Goal: Task Accomplishment & Management: Complete application form

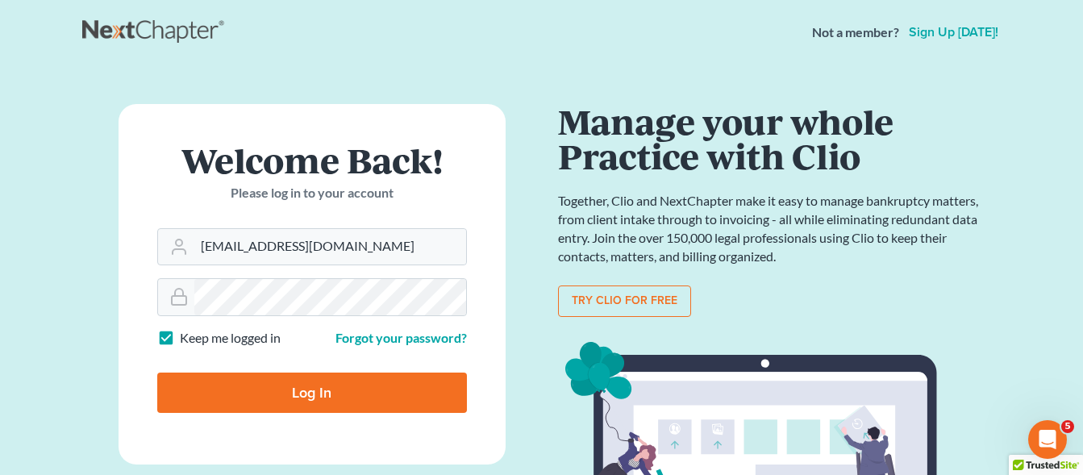
click at [344, 406] on input "Log In" at bounding box center [312, 393] width 310 height 40
type input "Thinking..."
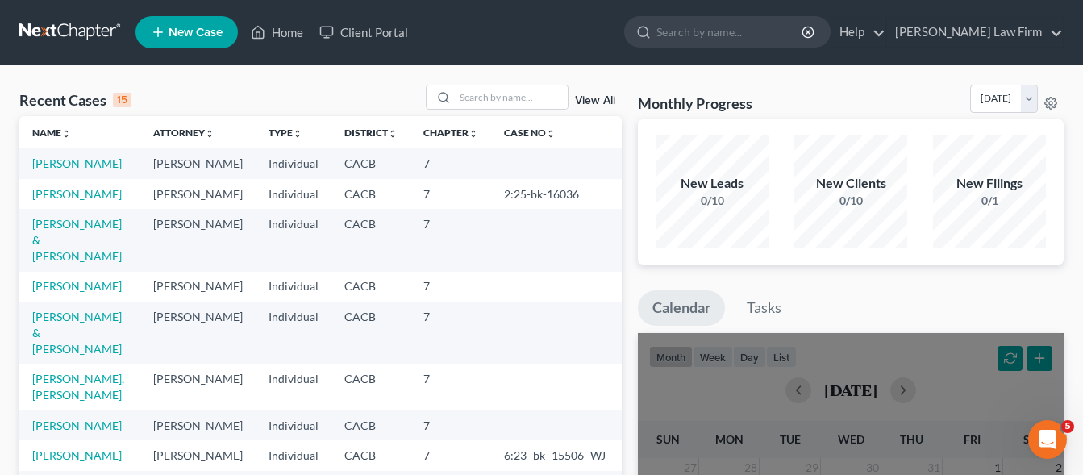
click at [65, 168] on link "[PERSON_NAME]" at bounding box center [77, 163] width 90 height 14
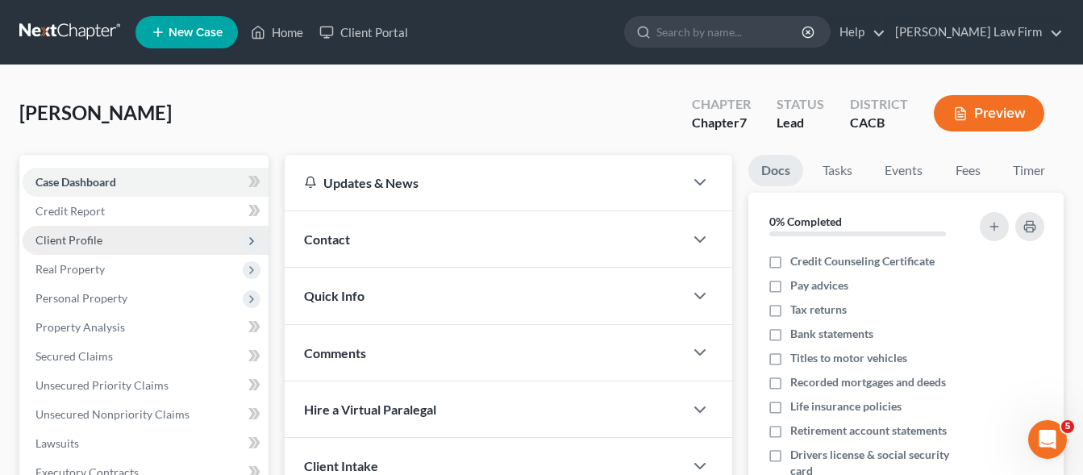
click at [45, 243] on span "Client Profile" at bounding box center [68, 240] width 67 height 14
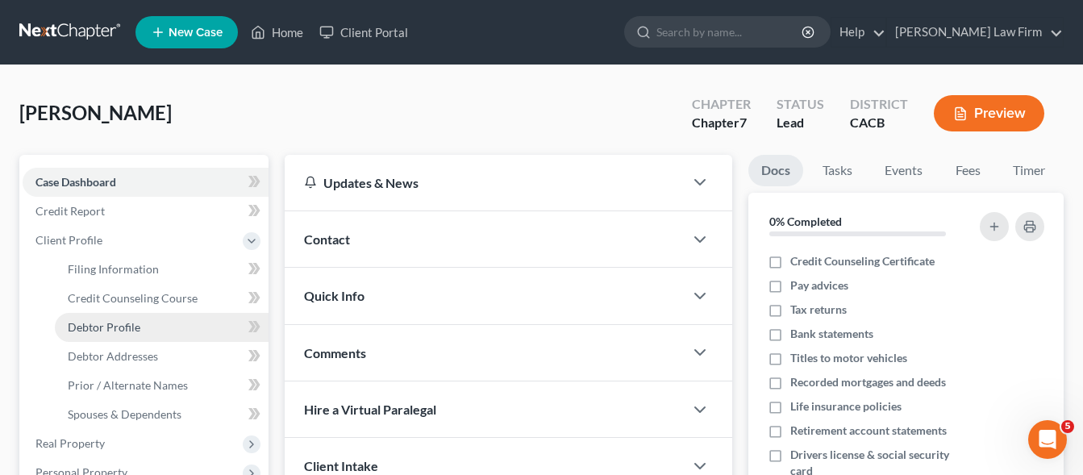
click at [115, 326] on span "Debtor Profile" at bounding box center [104, 327] width 73 height 14
select select "1"
select select "3"
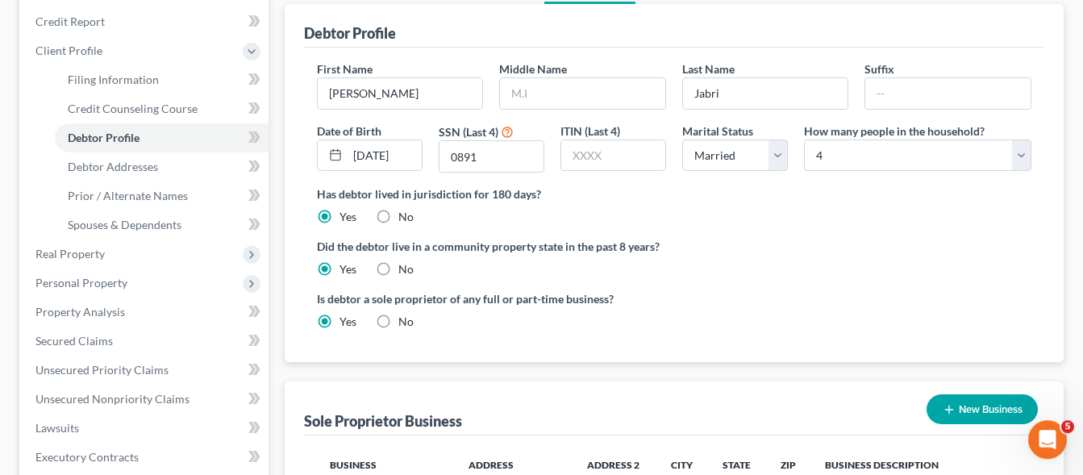
scroll to position [61, 0]
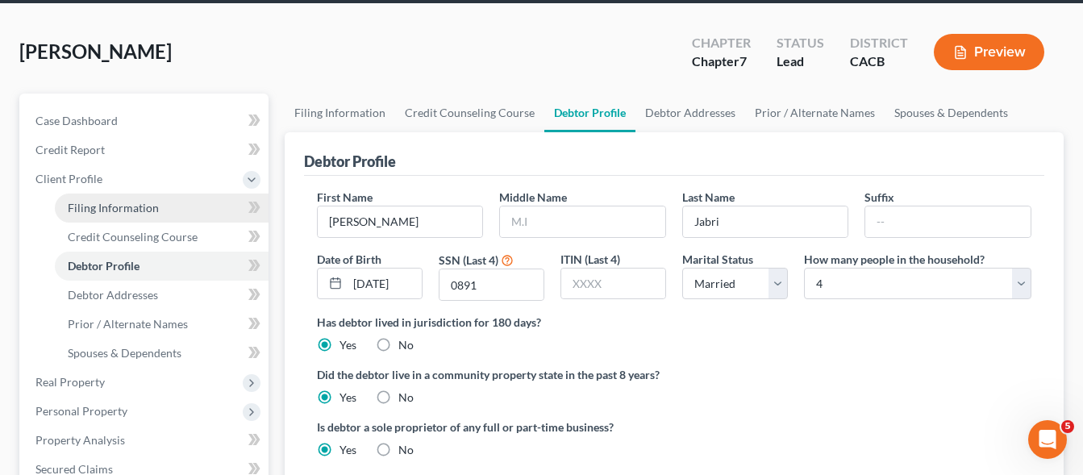
click at [113, 206] on span "Filing Information" at bounding box center [113, 208] width 91 height 14
select select "0"
select select "3"
select select "0"
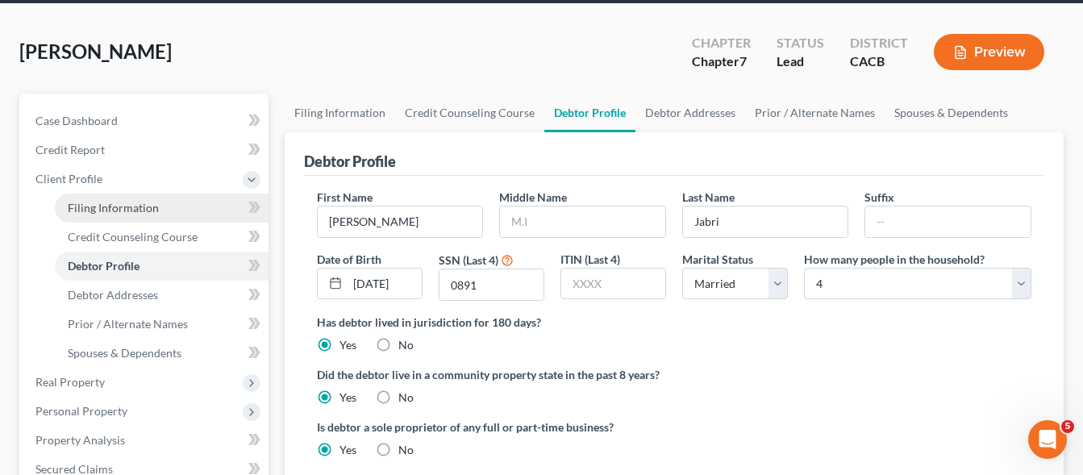
select select "4"
select select "0"
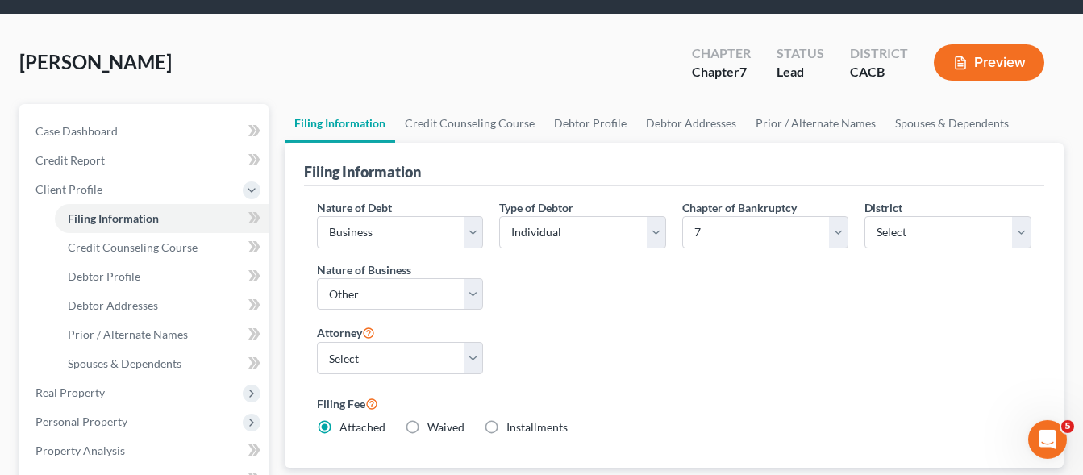
scroll to position [82, 0]
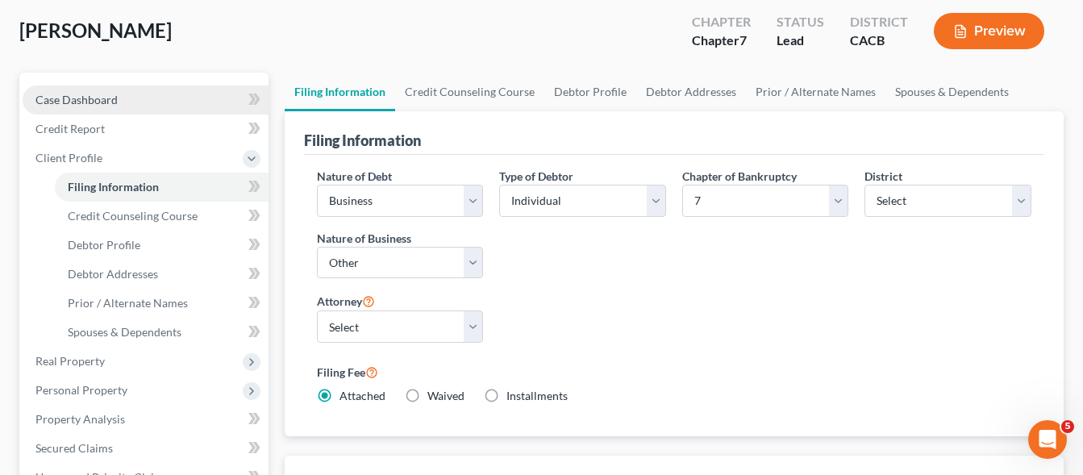
click at [91, 100] on span "Case Dashboard" at bounding box center [76, 100] width 82 height 14
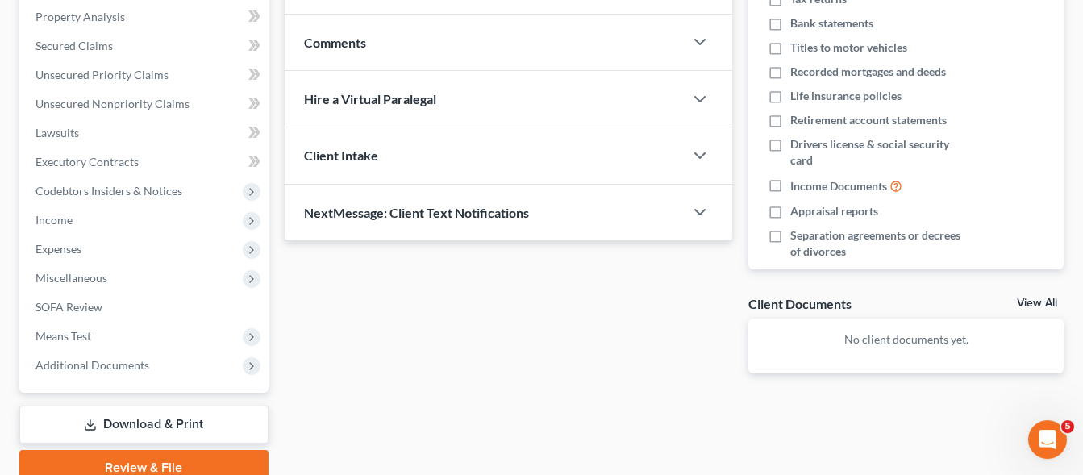
scroll to position [329, 0]
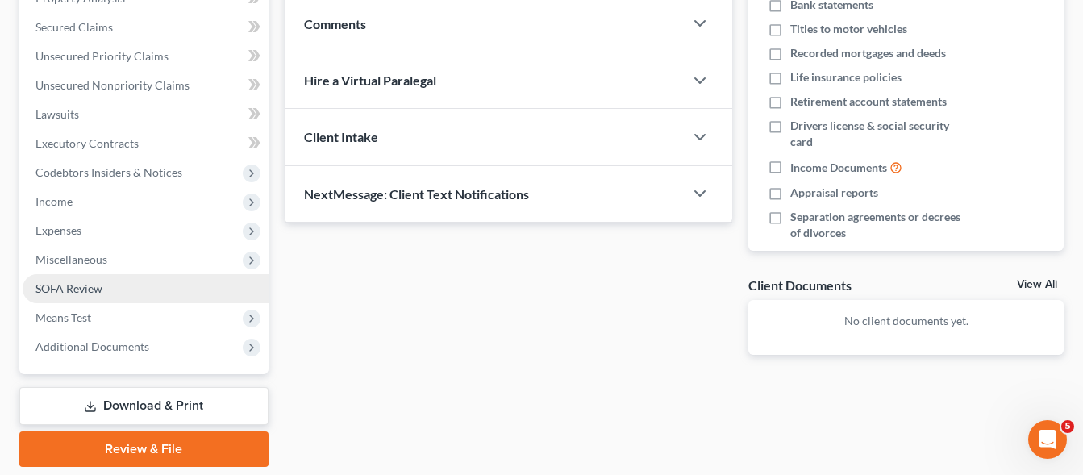
click at [80, 288] on span "SOFA Review" at bounding box center [68, 288] width 67 height 14
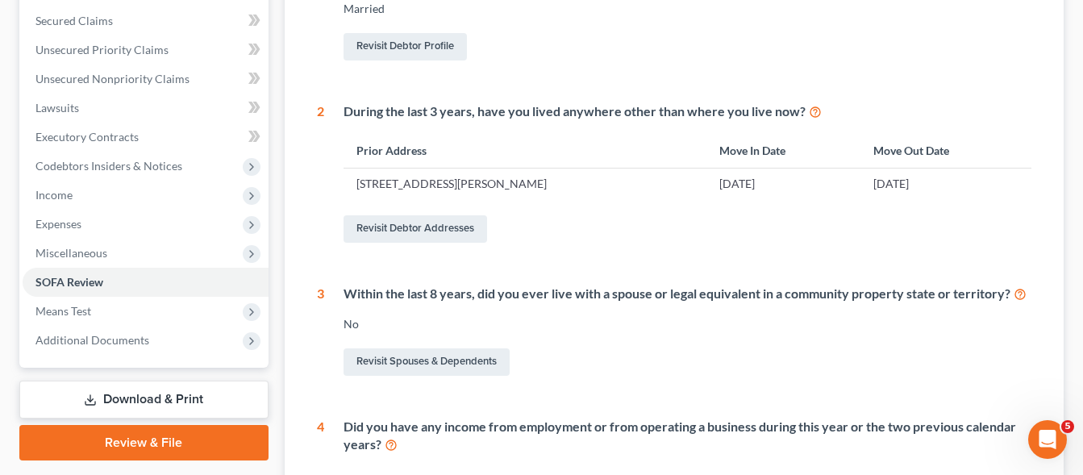
scroll to position [744, 0]
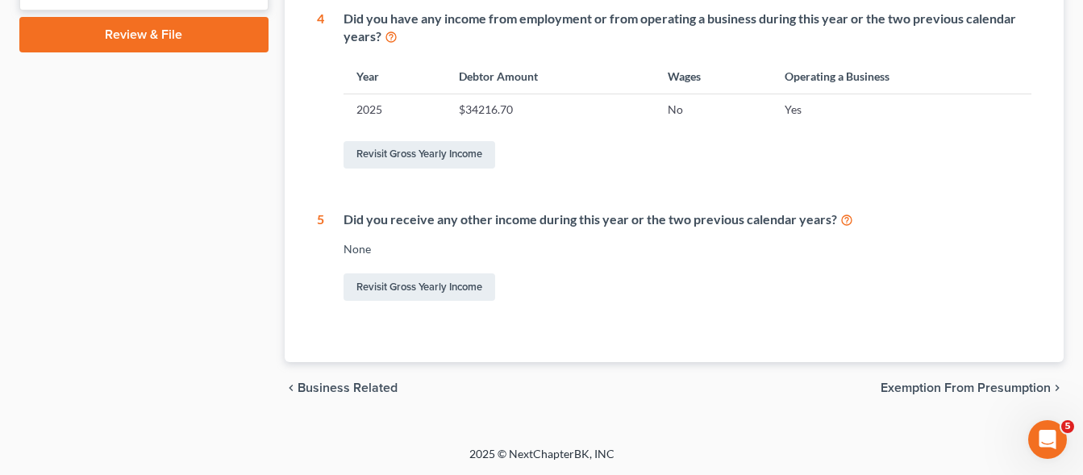
click at [933, 390] on span "Exemption from Presumption" at bounding box center [966, 387] width 170 height 13
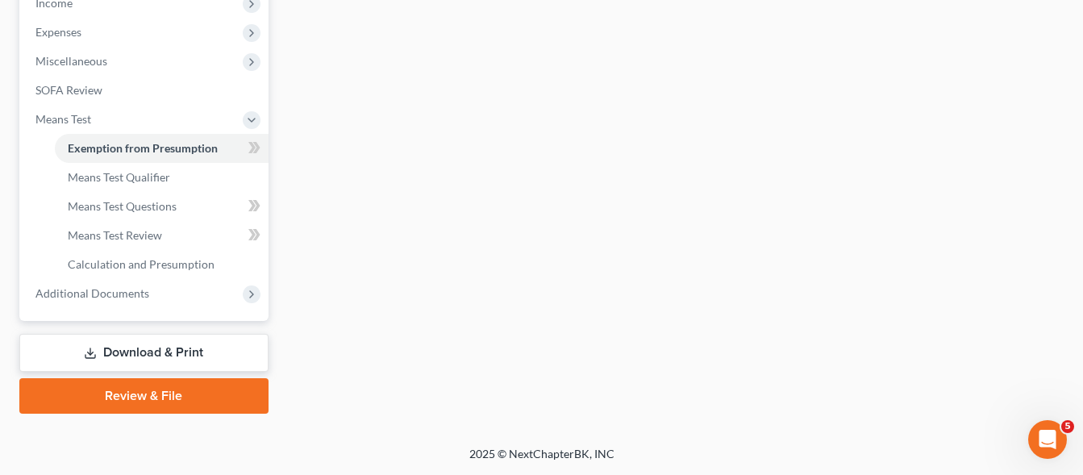
scroll to position [381, 0]
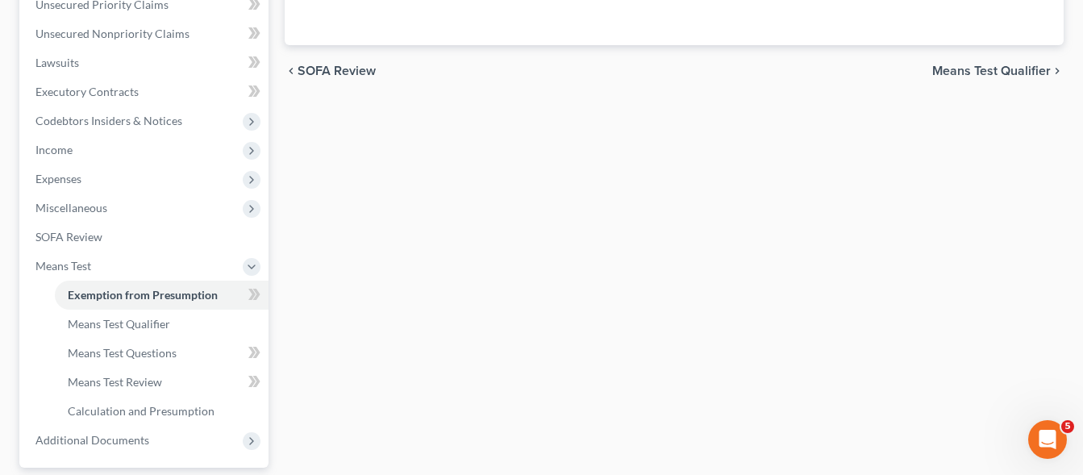
click at [338, 73] on span "SOFA Review" at bounding box center [337, 71] width 78 height 13
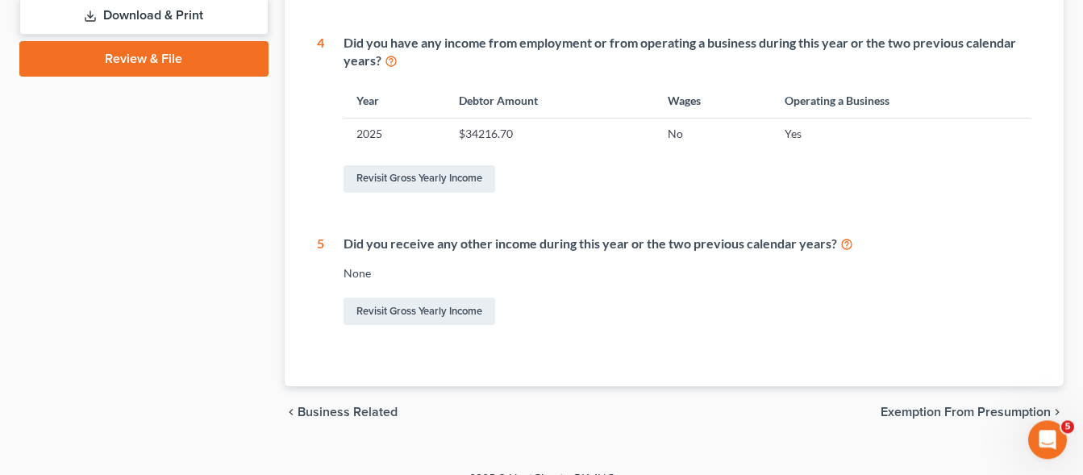
scroll to position [744, 0]
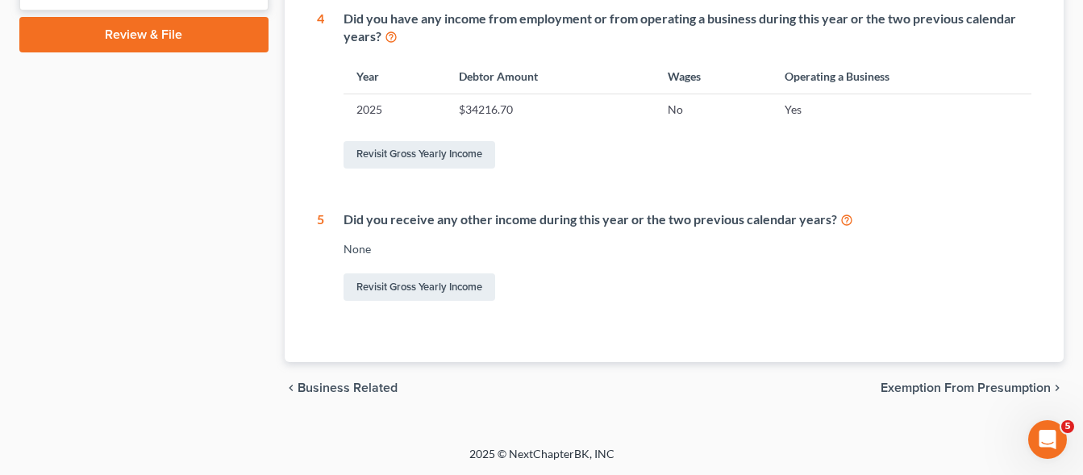
click at [373, 390] on span "Business Related" at bounding box center [348, 387] width 100 height 13
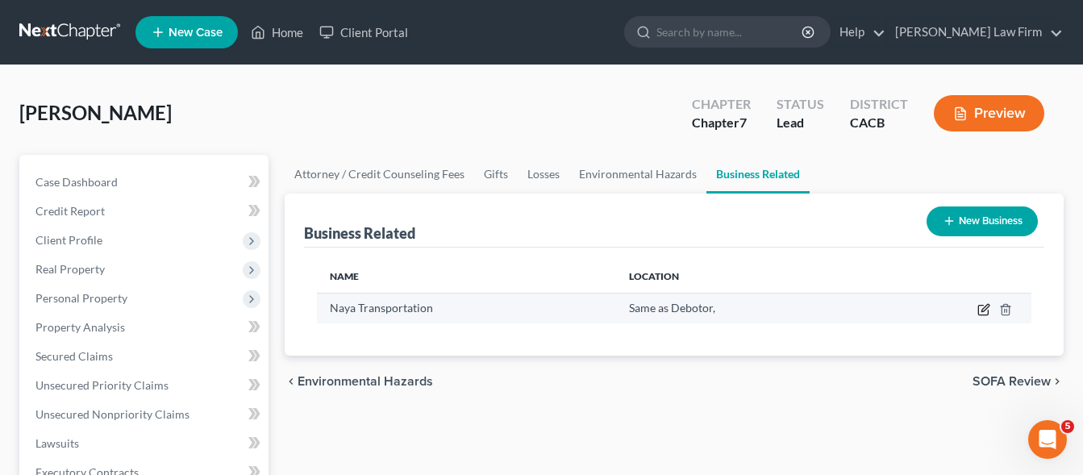
click at [988, 310] on icon "button" at bounding box center [984, 309] width 13 height 13
select select "sole_proprietor"
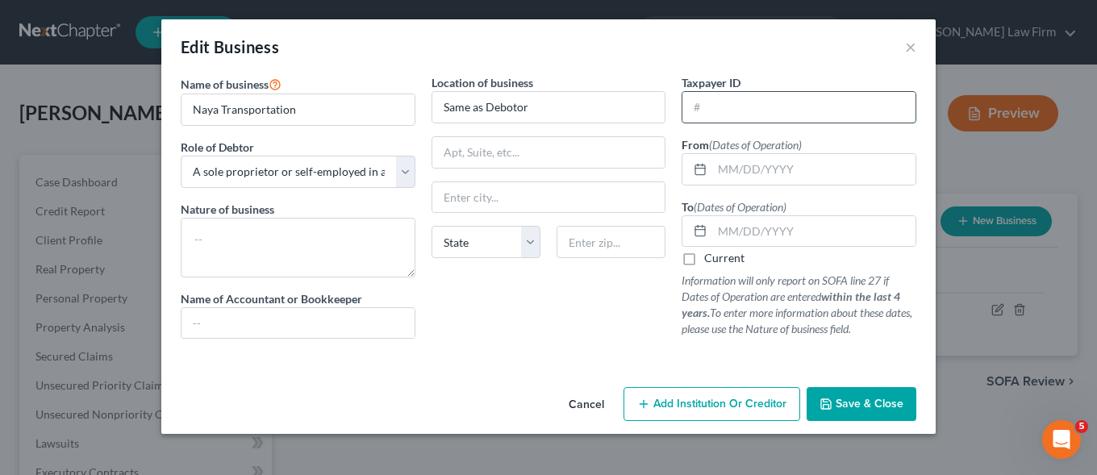
click at [754, 105] on input "text" at bounding box center [798, 107] width 233 height 31
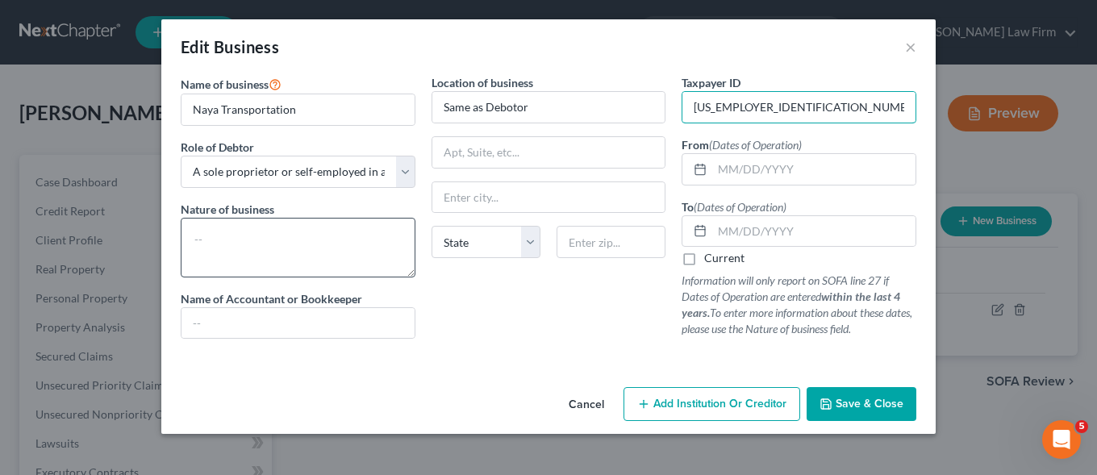
type input "[US_EMPLOYER_IDENTIFICATION_NUMBER]"
click at [234, 238] on textarea at bounding box center [298, 248] width 235 height 60
type textarea "Driver"
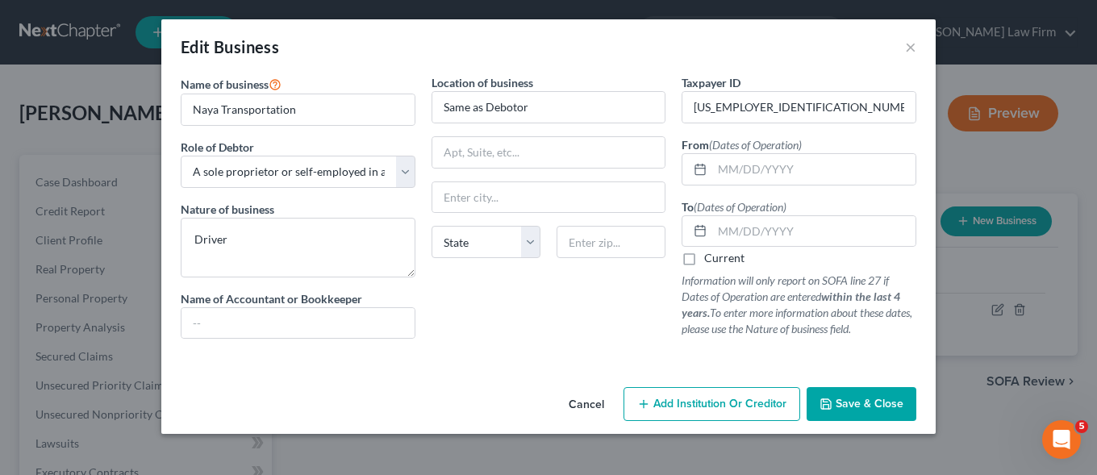
click at [704, 261] on label "Current" at bounding box center [724, 258] width 40 height 16
click at [711, 261] on input "Current" at bounding box center [716, 255] width 10 height 10
checkbox input "true"
click at [848, 400] on span "Save & Close" at bounding box center [870, 404] width 68 height 14
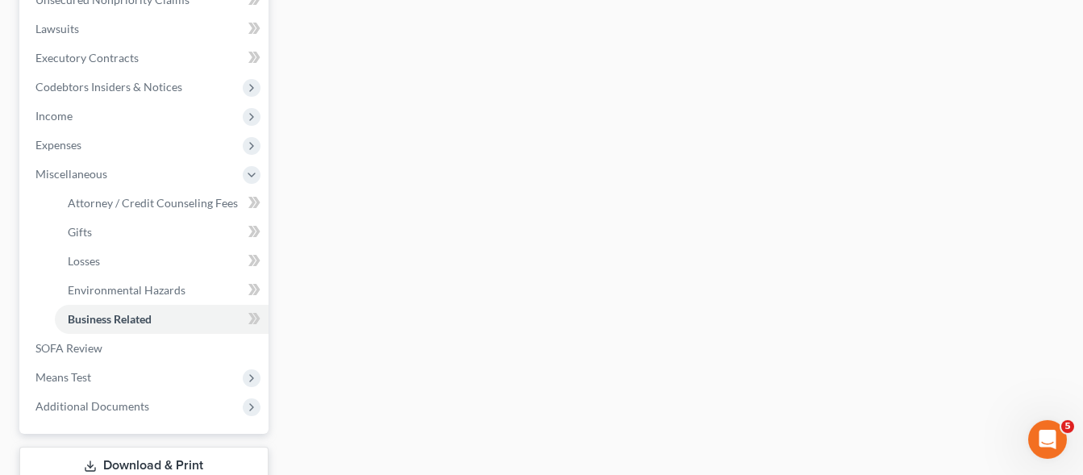
scroll to position [444, 0]
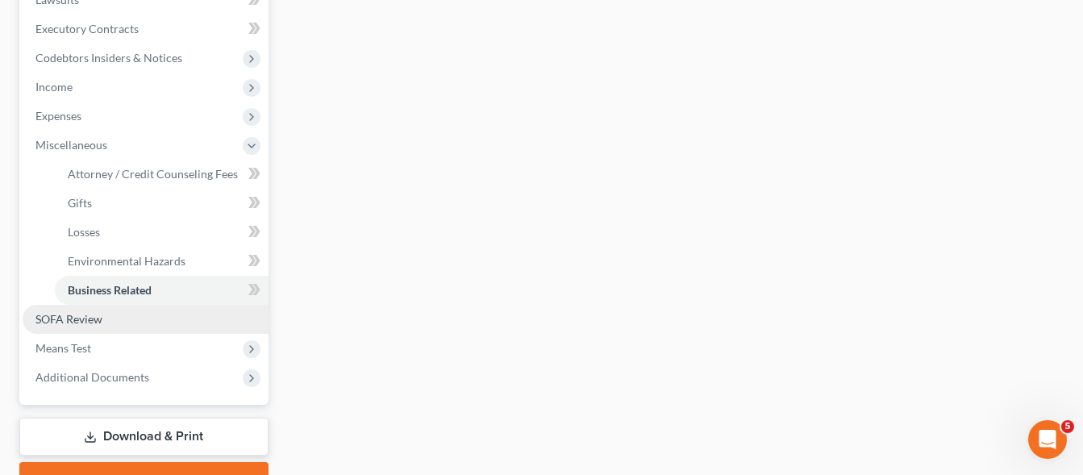
click at [54, 317] on span "SOFA Review" at bounding box center [68, 319] width 67 height 14
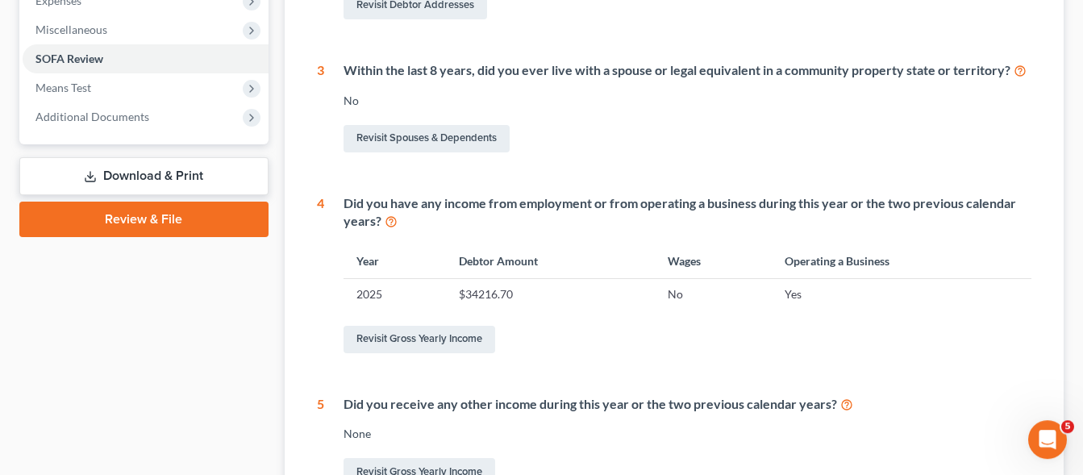
scroll to position [576, 0]
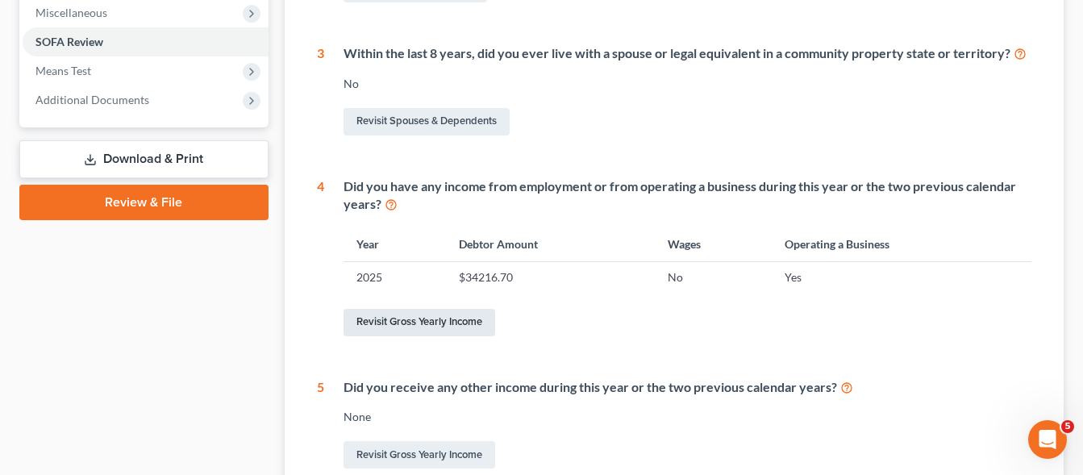
click at [390, 321] on link "Revisit Gross Yearly Income" at bounding box center [420, 322] width 152 height 27
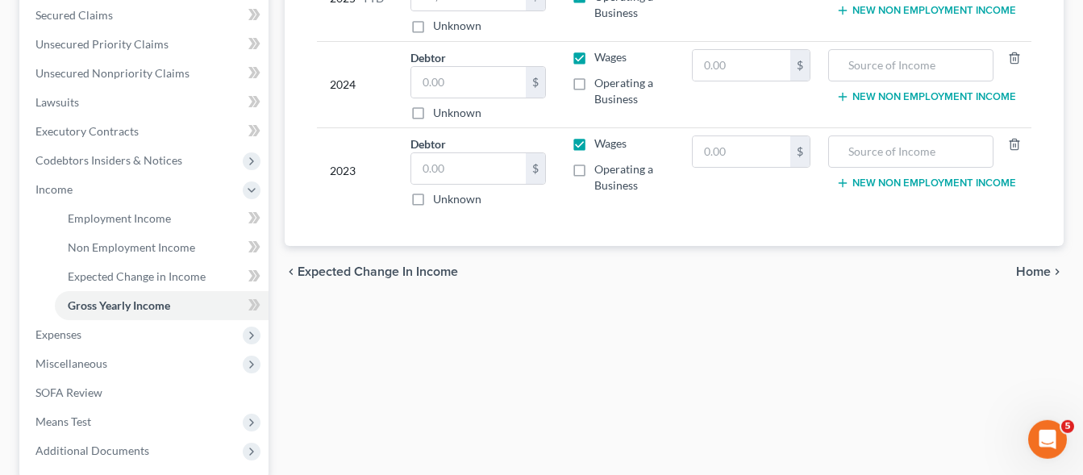
scroll to position [134, 0]
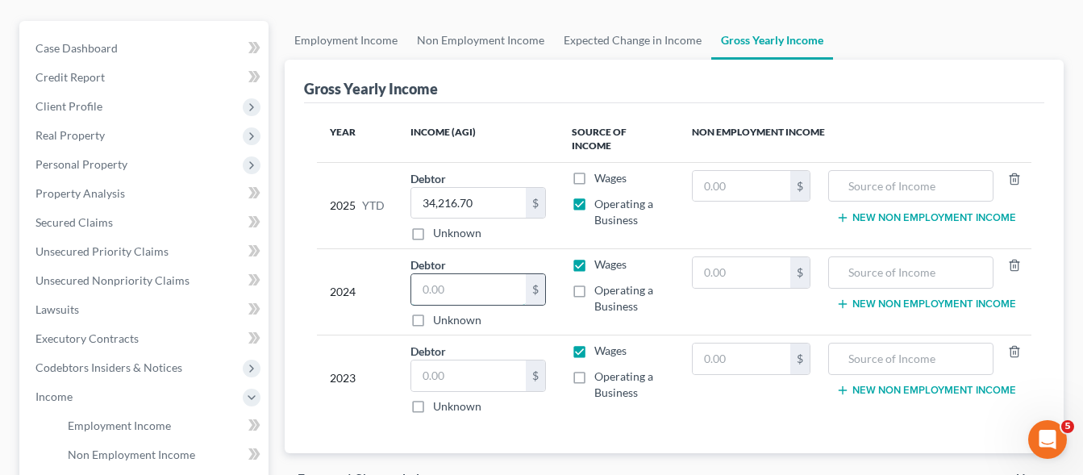
click at [444, 285] on input "text" at bounding box center [468, 289] width 115 height 31
type input "26,200"
click at [594, 294] on label "Operating a Business" at bounding box center [630, 298] width 73 height 32
click at [601, 293] on input "Operating a Business" at bounding box center [606, 287] width 10 height 10
checkbox input "true"
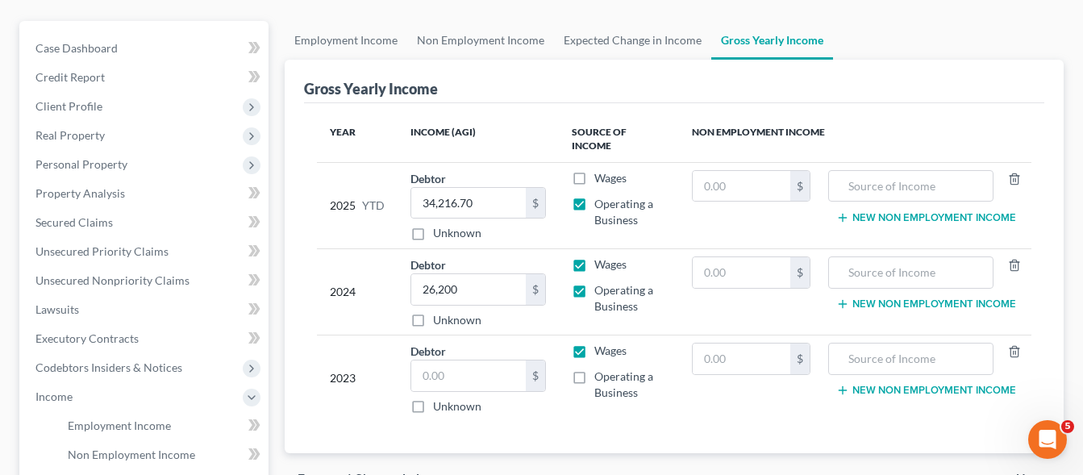
click at [594, 270] on label "Wages" at bounding box center [610, 264] width 32 height 16
click at [601, 267] on input "Wages" at bounding box center [606, 261] width 10 height 10
checkbox input "false"
click at [465, 380] on input "text" at bounding box center [468, 376] width 115 height 31
type input "27,700"
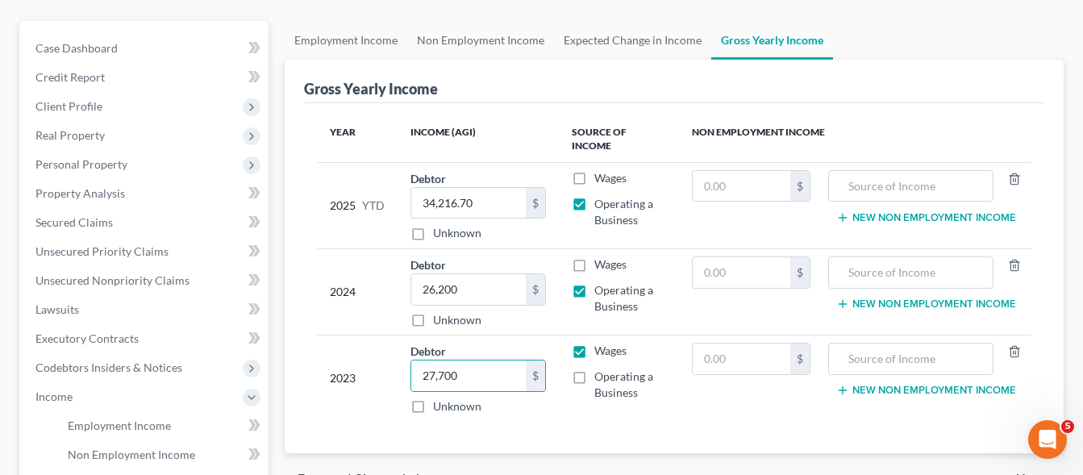
click at [594, 381] on label "Operating a Business" at bounding box center [630, 385] width 73 height 32
click at [601, 379] on input "Operating a Business" at bounding box center [606, 374] width 10 height 10
checkbox input "true"
click at [594, 352] on label "Wages" at bounding box center [610, 351] width 32 height 16
click at [601, 352] on input "Wages" at bounding box center [606, 348] width 10 height 10
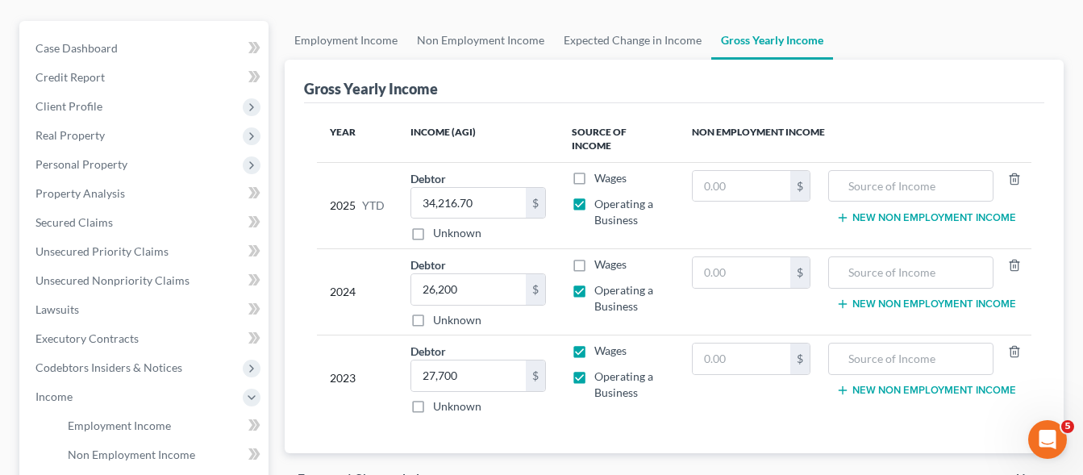
checkbox input "false"
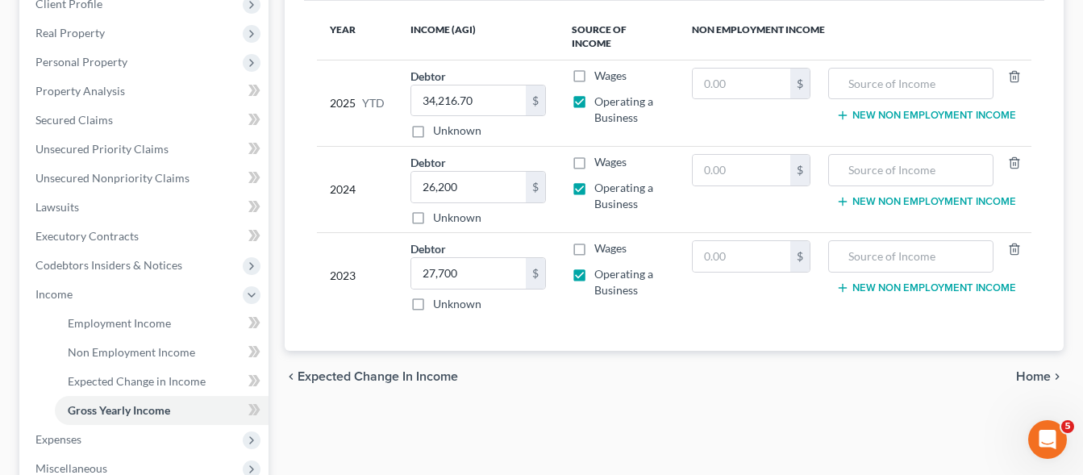
scroll to position [332, 0]
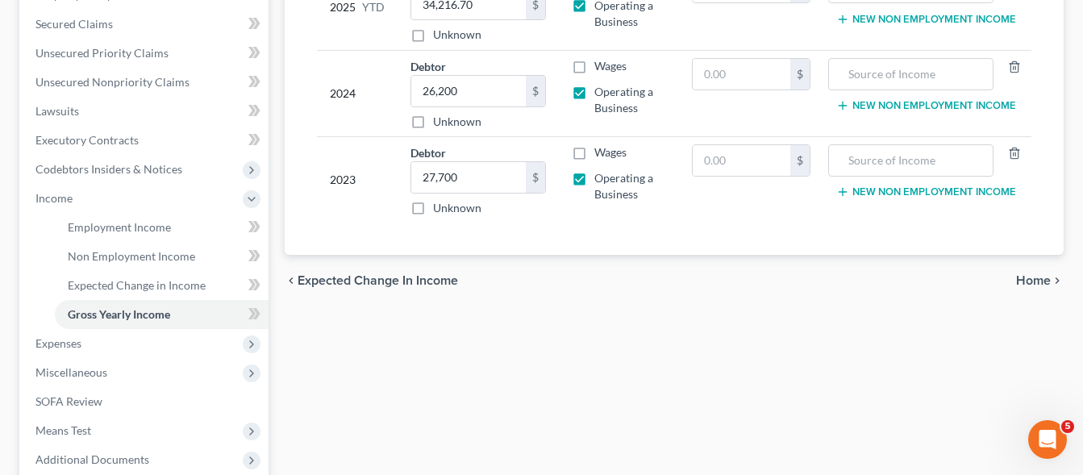
click at [1040, 281] on span "Home" at bounding box center [1033, 280] width 35 height 13
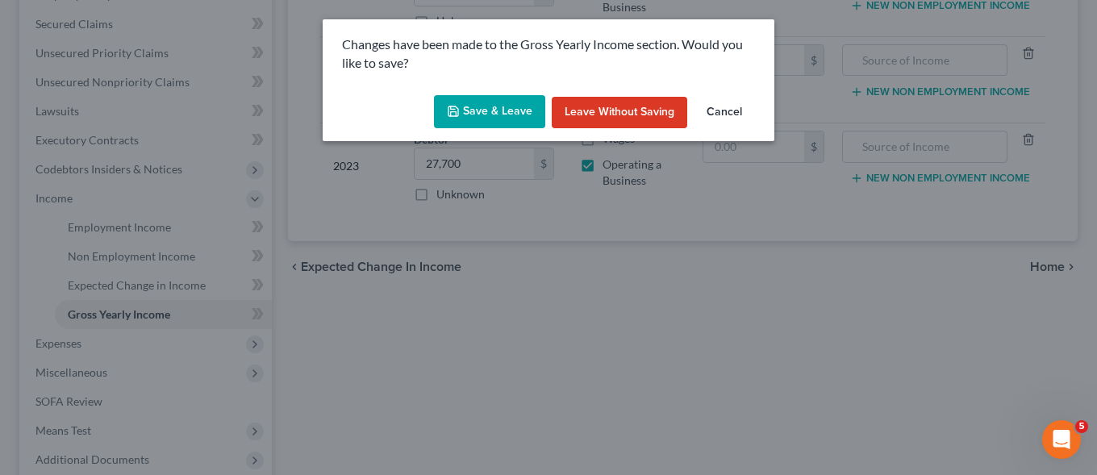
click at [478, 110] on button "Save & Leave" at bounding box center [489, 112] width 111 height 34
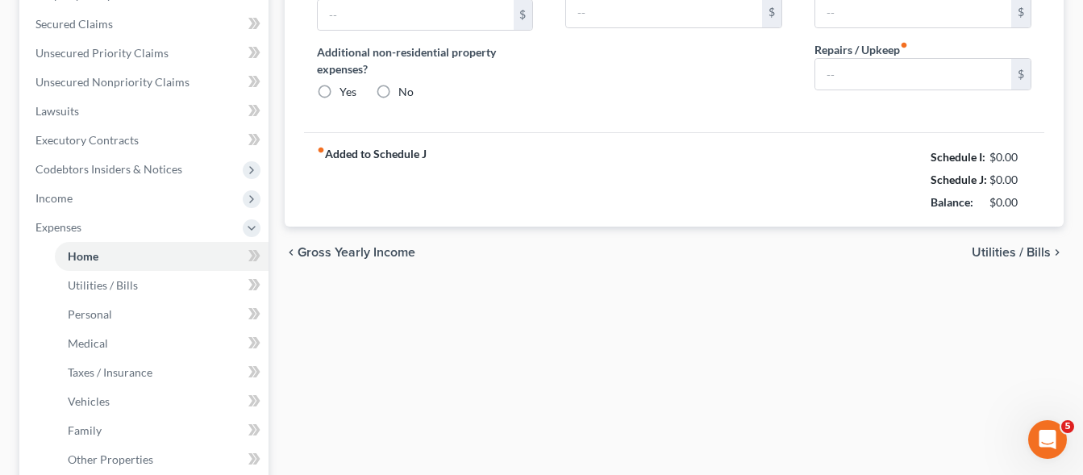
type input "3,550.00"
type input "0.00"
radio input "true"
type input "20.00"
type input "0.00"
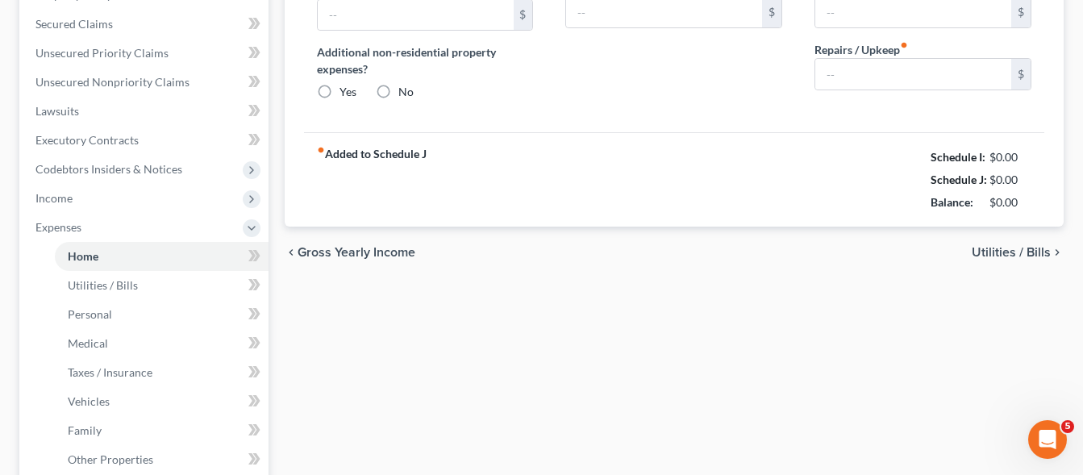
type input "0.00"
type input "100.00"
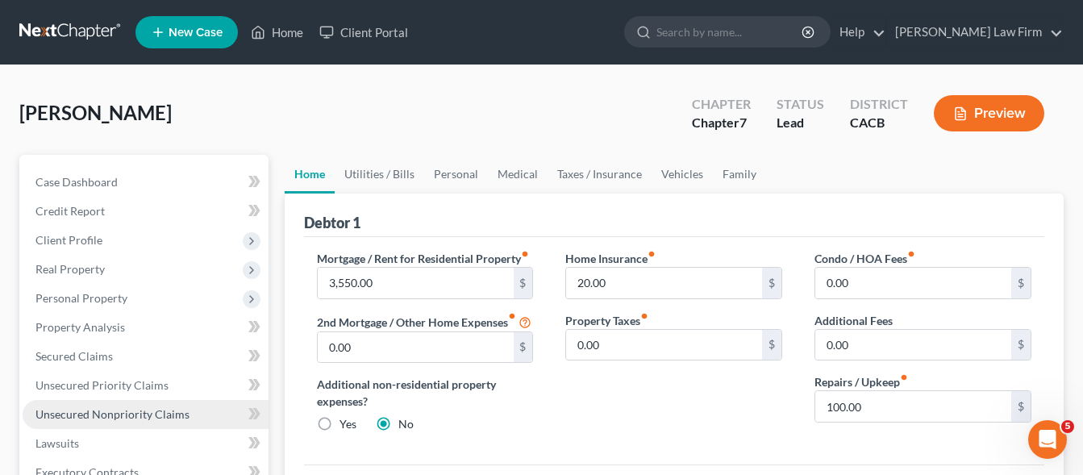
click at [147, 421] on link "Unsecured Nonpriority Claims" at bounding box center [146, 414] width 246 height 29
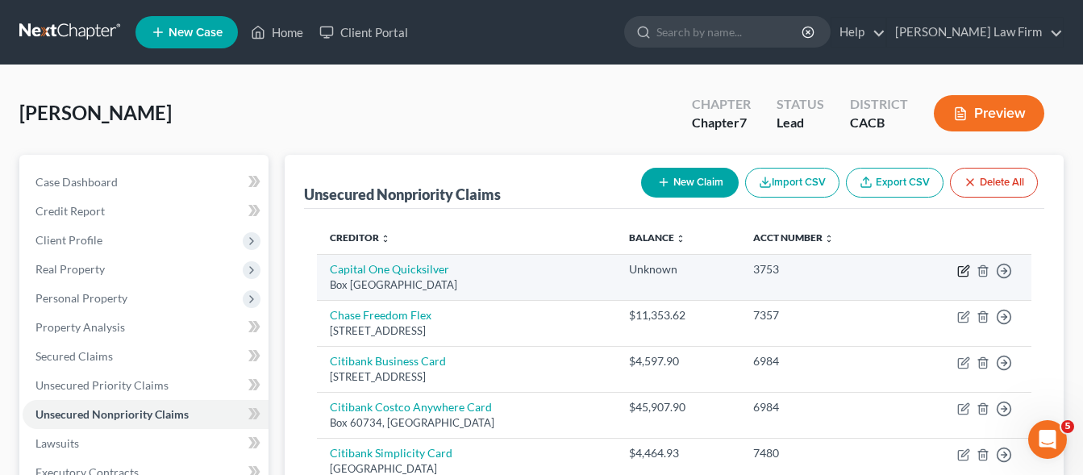
click at [968, 269] on icon "button" at bounding box center [963, 271] width 13 height 13
select select "4"
select select "2"
select select "0"
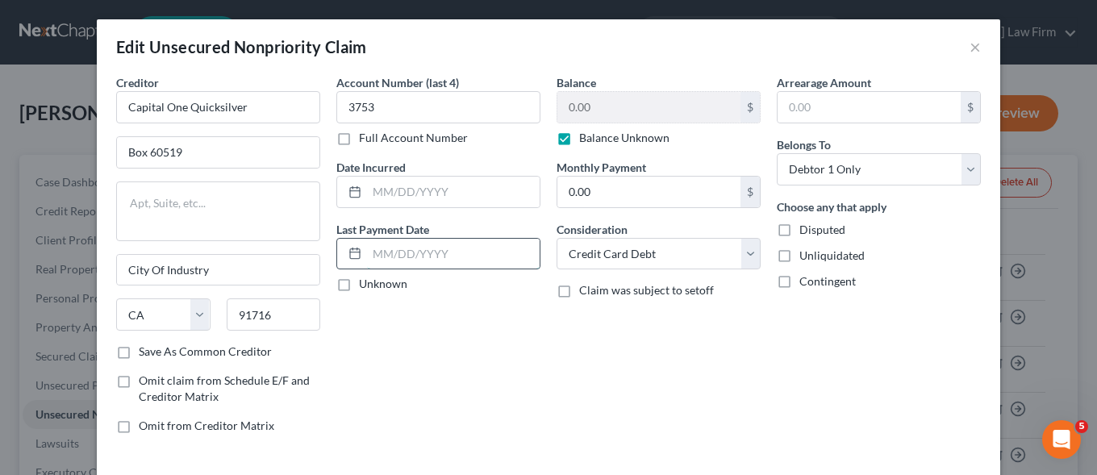
click at [459, 262] on input "text" at bounding box center [453, 254] width 173 height 31
click at [491, 196] on input "text" at bounding box center [453, 192] width 173 height 31
click at [375, 198] on input "06012025" at bounding box center [453, 192] width 173 height 31
click at [381, 190] on input "06012025" at bounding box center [453, 192] width 173 height 31
drag, startPoint x: 394, startPoint y: 189, endPoint x: 403, endPoint y: 190, distance: 9.7
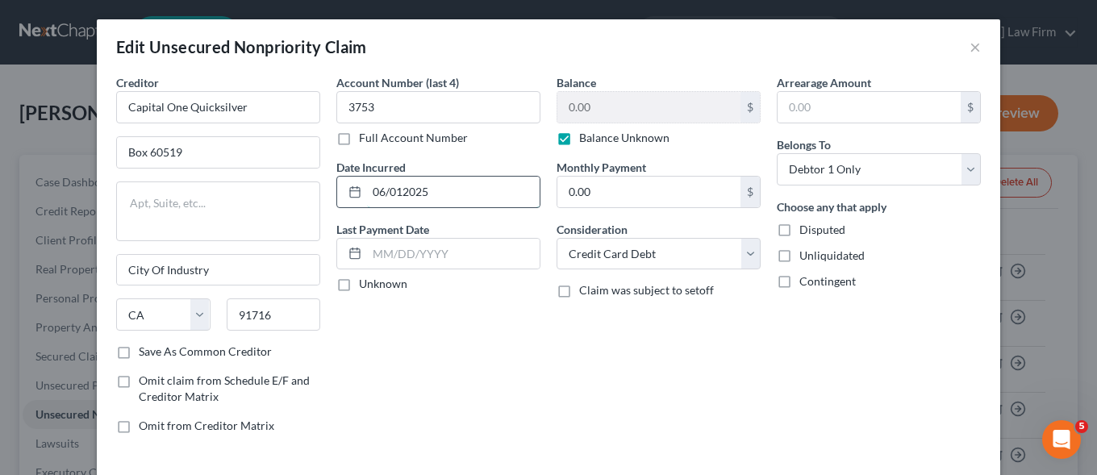
click at [394, 190] on input "06/012025" at bounding box center [453, 192] width 173 height 31
type input "[DATE]"
click at [579, 139] on label "Balance Unknown" at bounding box center [624, 138] width 90 height 16
click at [586, 139] on input "Balance Unknown" at bounding box center [591, 135] width 10 height 10
checkbox input "false"
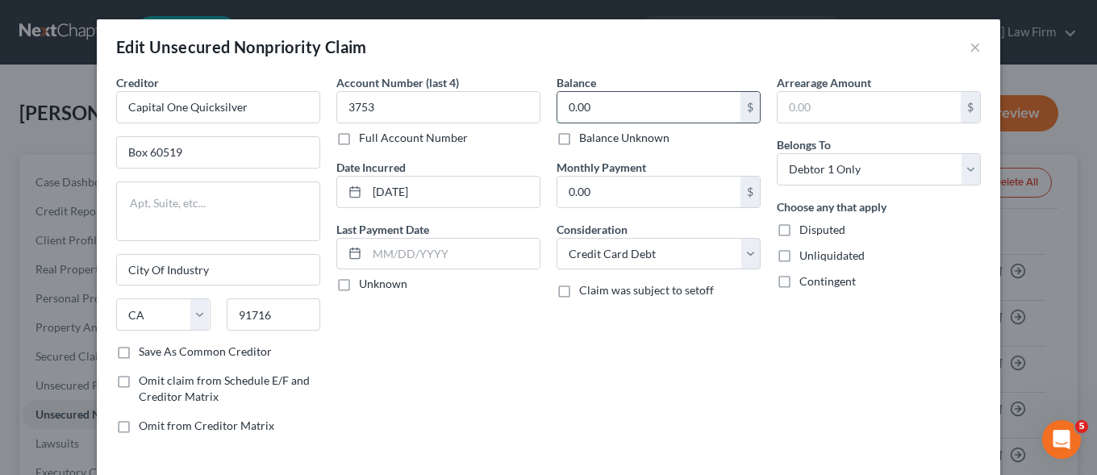
click at [586, 109] on input "0.00" at bounding box center [648, 107] width 183 height 31
paste input "1,010.74"
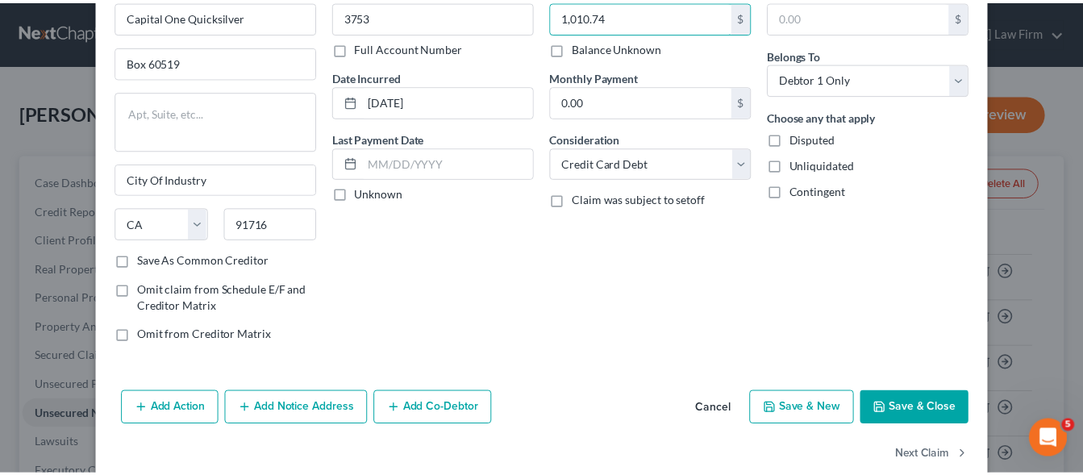
scroll to position [119, 0]
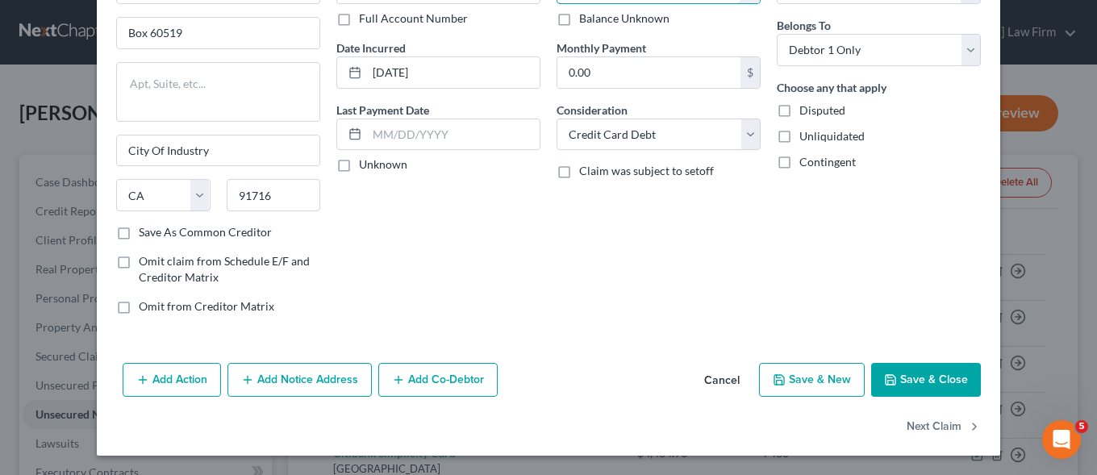
type input "1,010.74"
click at [903, 381] on button "Save & Close" at bounding box center [926, 380] width 110 height 34
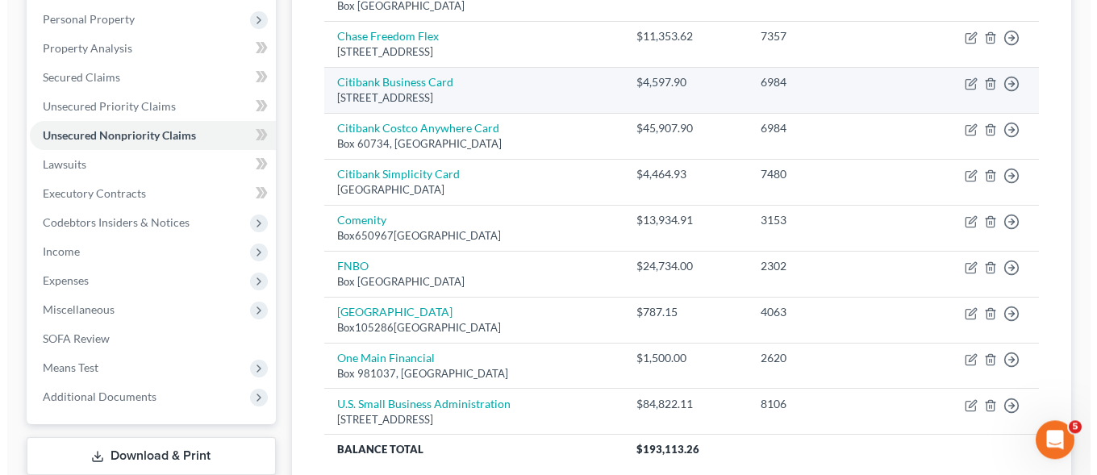
scroll to position [247, 0]
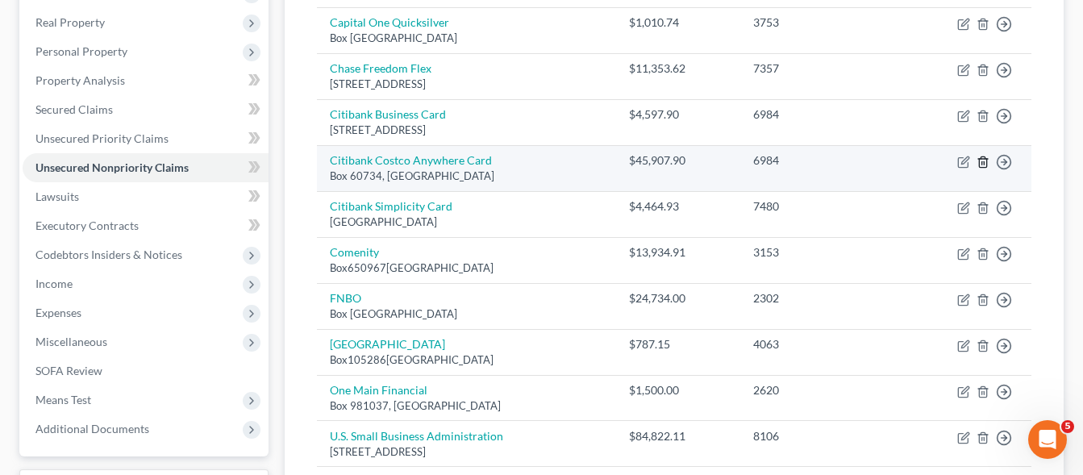
click at [983, 163] on icon "button" at bounding box center [983, 162] width 13 height 13
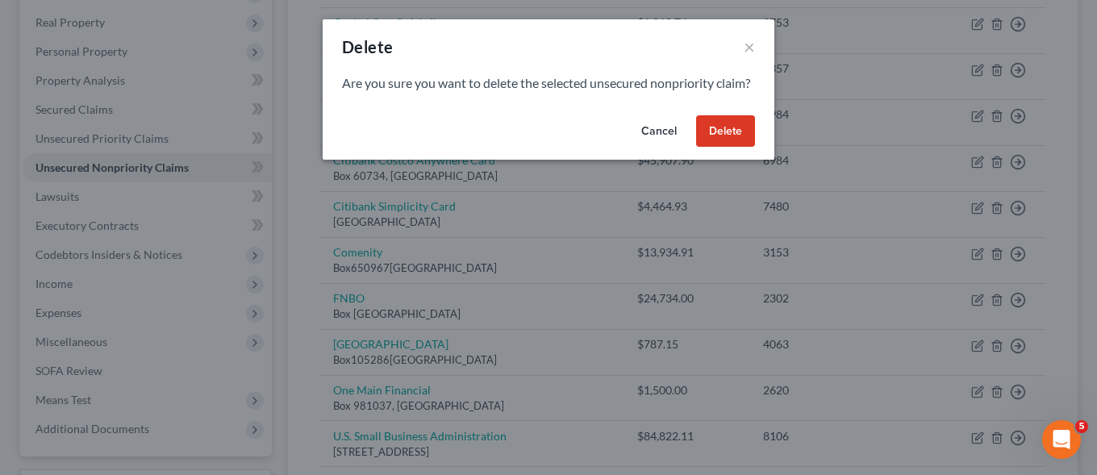
click at [723, 148] on button "Delete" at bounding box center [725, 131] width 59 height 32
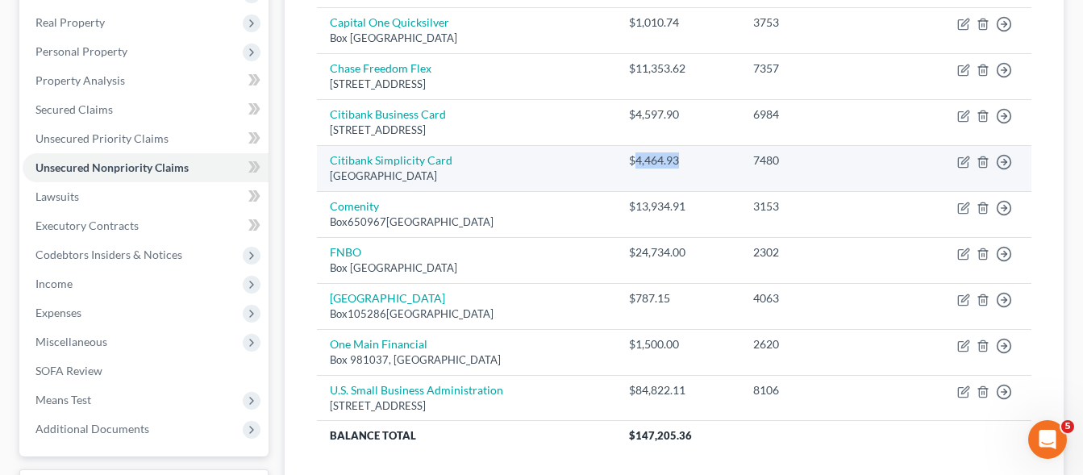
drag, startPoint x: 702, startPoint y: 160, endPoint x: 746, endPoint y: 160, distance: 44.4
click at [727, 160] on div "$4,464.93" at bounding box center [678, 160] width 98 height 16
click at [968, 163] on icon "button" at bounding box center [963, 162] width 10 height 10
select select "43"
select select "2"
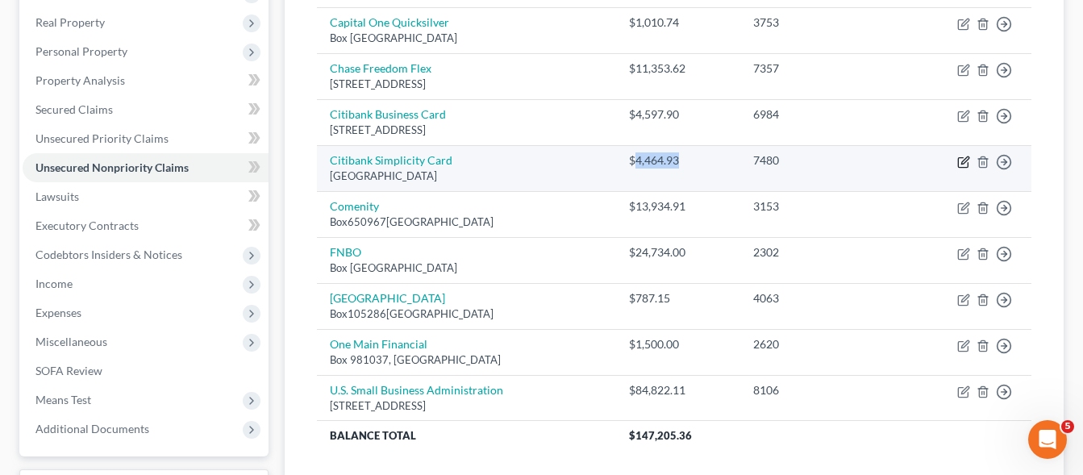
select select "0"
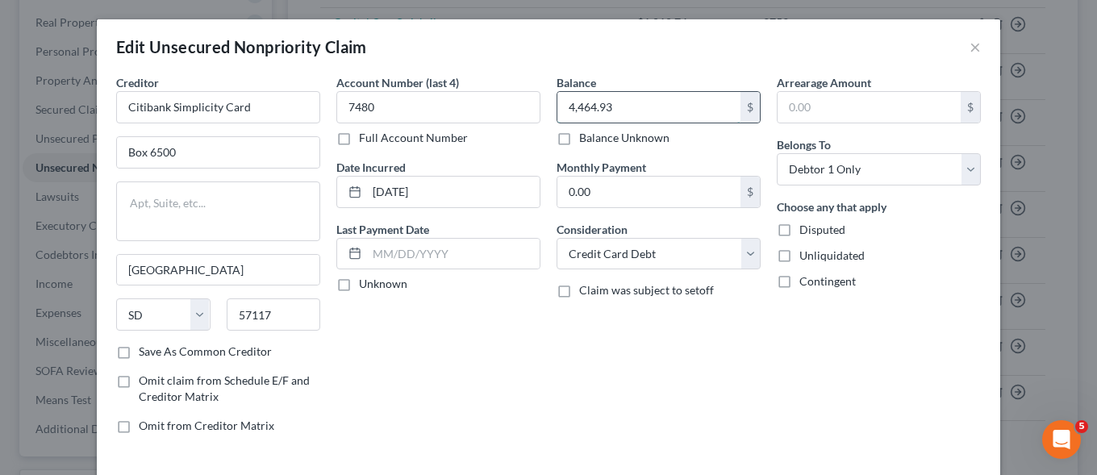
drag, startPoint x: 640, startPoint y: 112, endPoint x: 687, endPoint y: 115, distance: 47.7
click at [687, 115] on input "4,464.93" at bounding box center [648, 107] width 183 height 31
paste input "0.66"
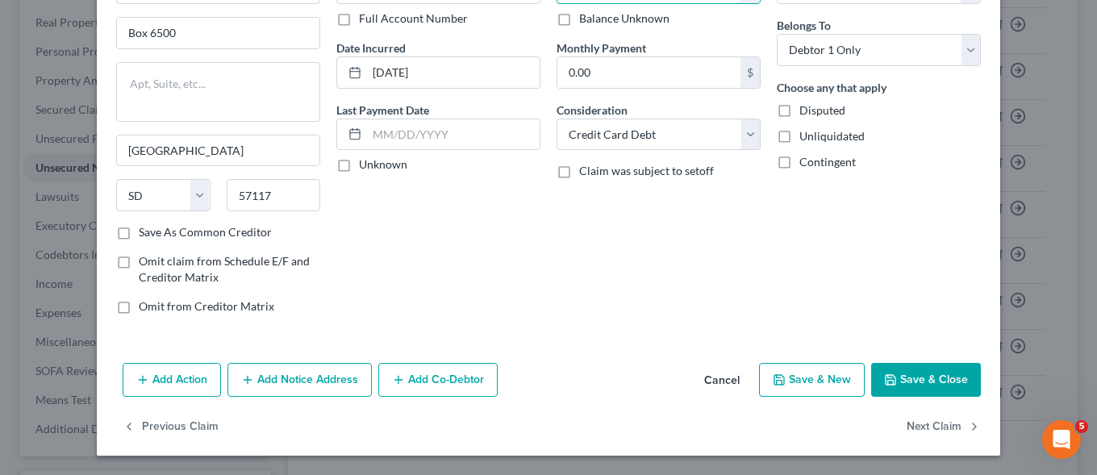
type input "4,460.66"
click at [937, 377] on button "Save & Close" at bounding box center [926, 380] width 110 height 34
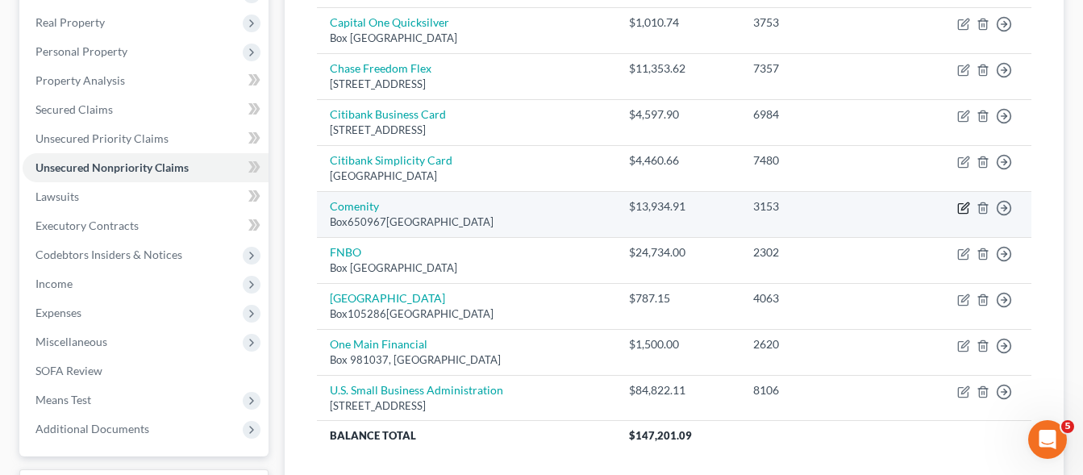
click at [968, 206] on icon "button" at bounding box center [963, 208] width 13 height 13
select select "45"
select select "2"
select select "0"
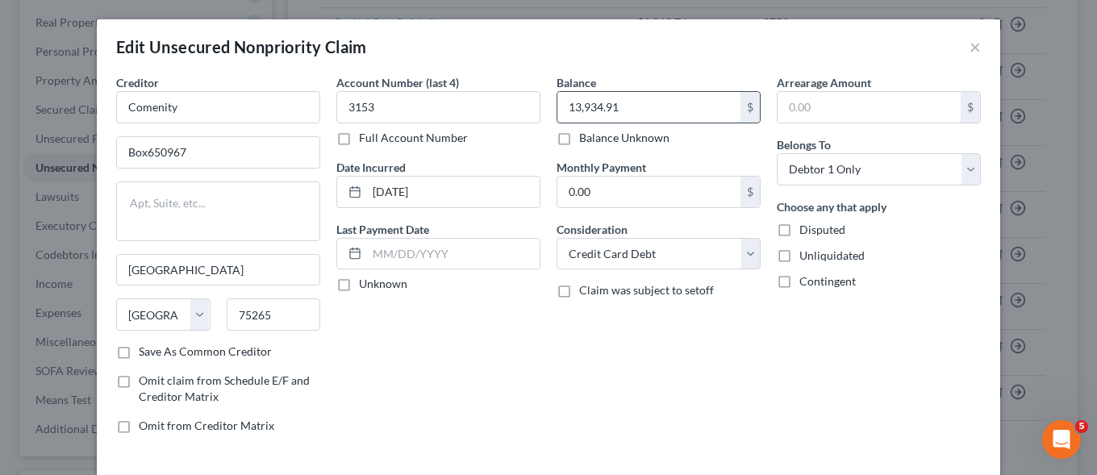
drag, startPoint x: 628, startPoint y: 112, endPoint x: 677, endPoint y: 102, distance: 50.1
click at [677, 102] on input "13,934.91" at bounding box center [648, 107] width 183 height 31
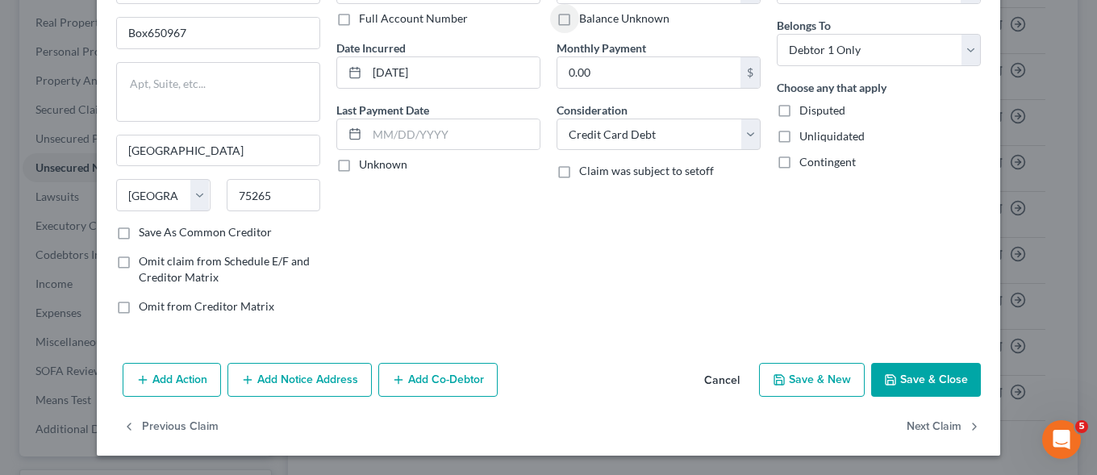
click at [900, 386] on button "Save & Close" at bounding box center [926, 380] width 110 height 34
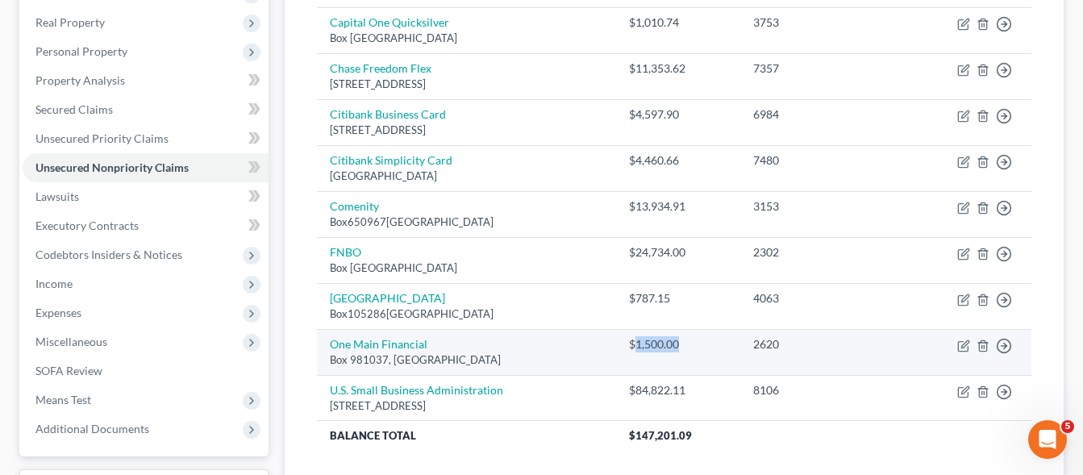
drag, startPoint x: 706, startPoint y: 347, endPoint x: 745, endPoint y: 347, distance: 39.5
click at [727, 347] on div "$1,500.00" at bounding box center [678, 344] width 98 height 16
click at [961, 349] on icon "button" at bounding box center [963, 346] width 13 height 13
select select "22"
select select "2"
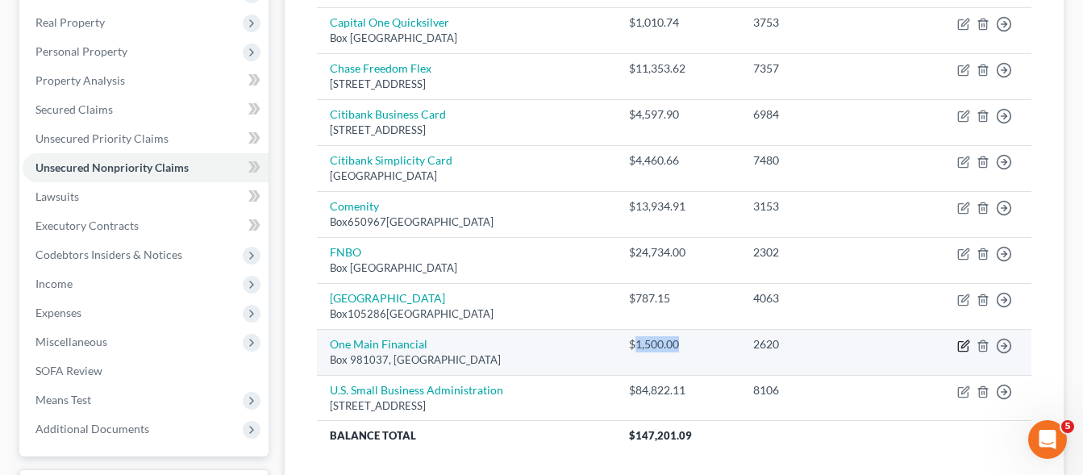
select select "0"
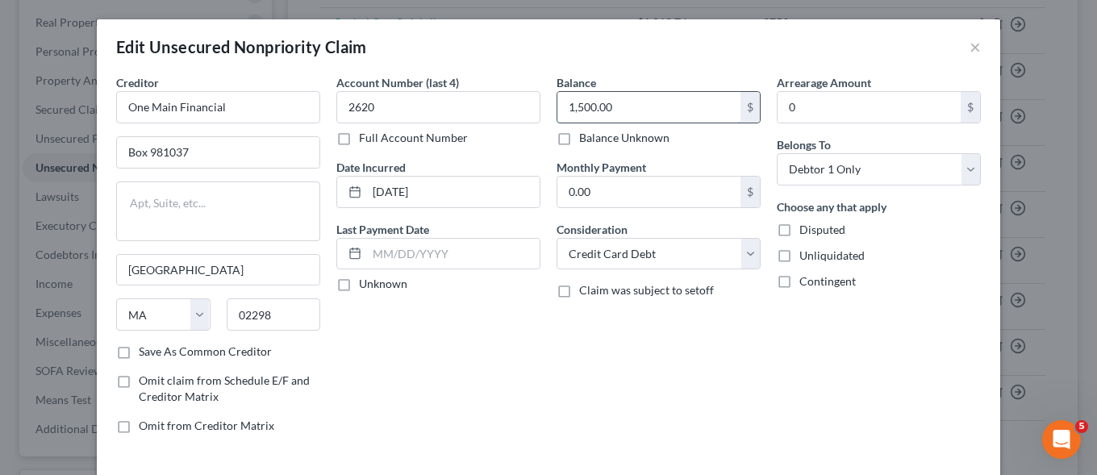
drag, startPoint x: 608, startPoint y: 110, endPoint x: 656, endPoint y: 109, distance: 47.6
click at [656, 109] on input "1,500.00" at bounding box center [648, 107] width 183 height 31
paste input "485"
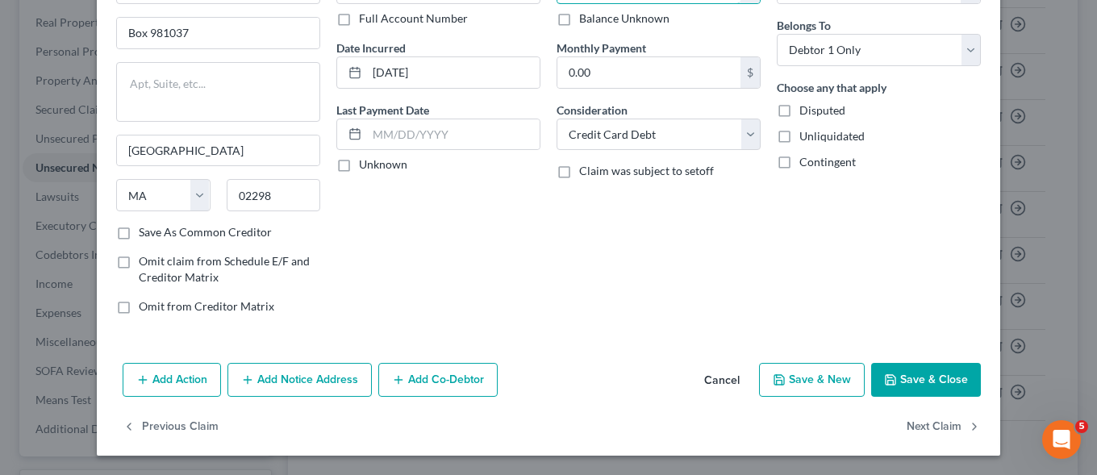
type input "1,485.00"
click at [911, 379] on button "Save & Close" at bounding box center [926, 380] width 110 height 34
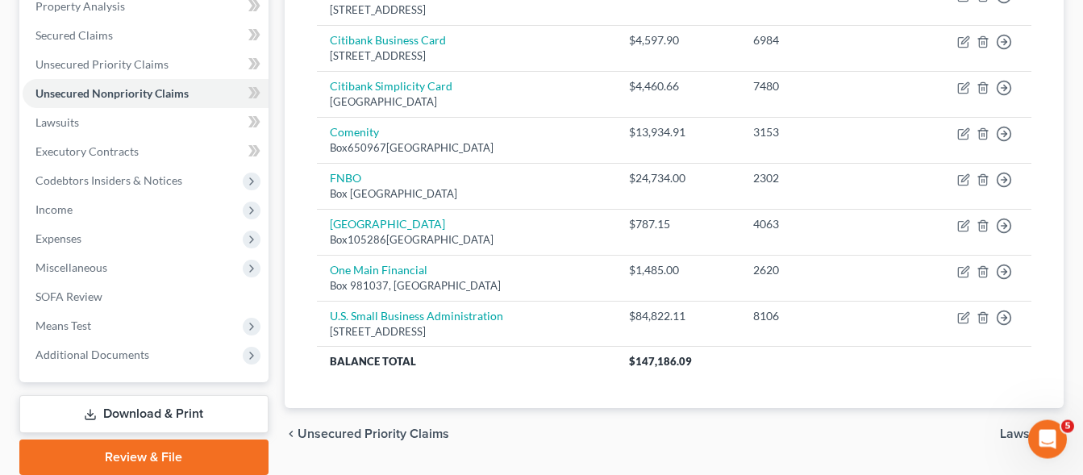
scroll to position [381, 0]
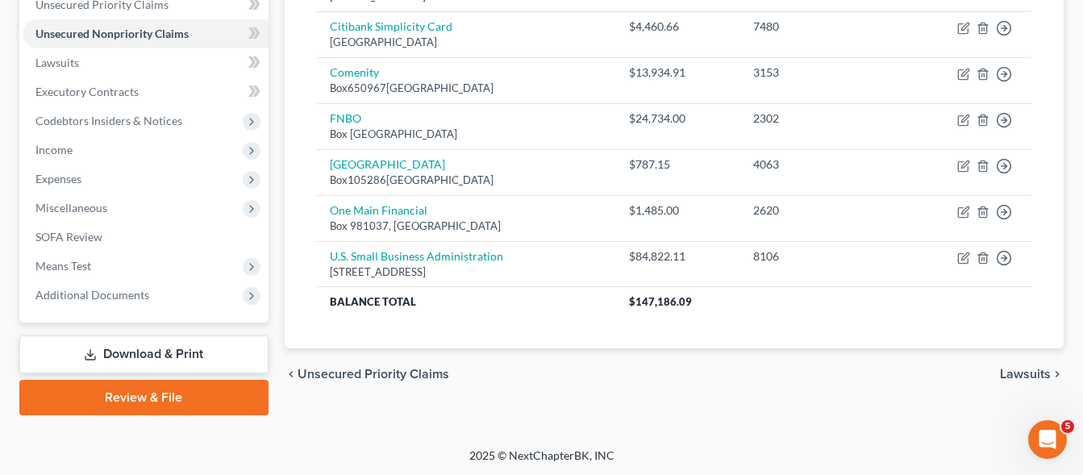
click at [146, 354] on link "Download & Print" at bounding box center [143, 355] width 249 height 38
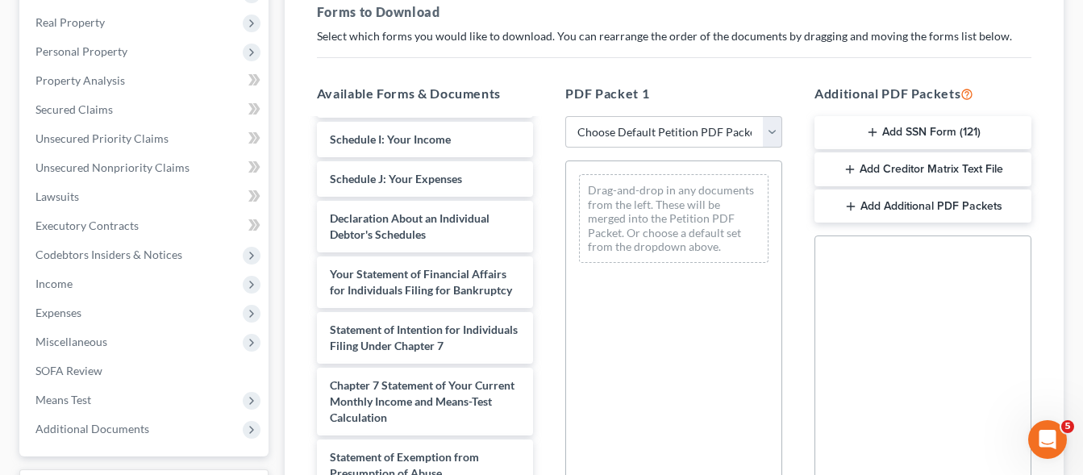
scroll to position [329, 0]
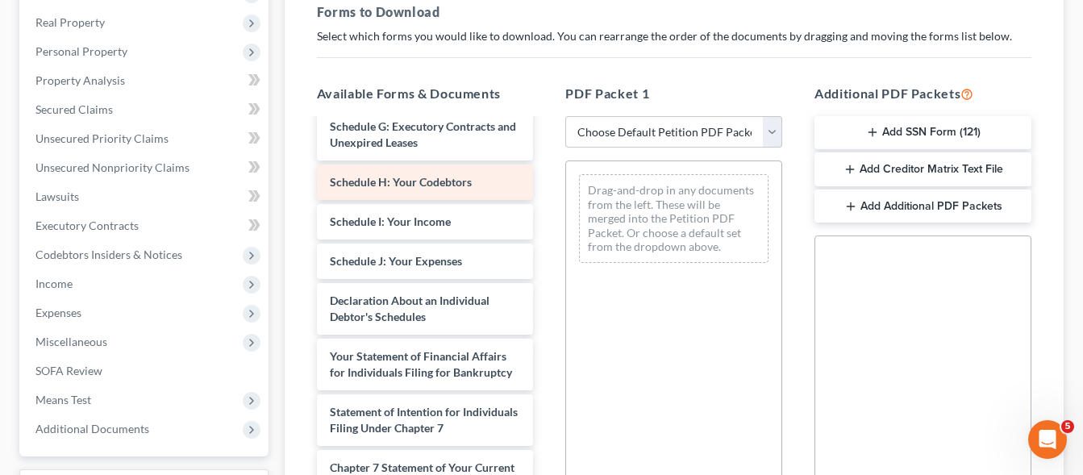
click at [414, 179] on span "Schedule H: Your Codebtors" at bounding box center [401, 182] width 142 height 14
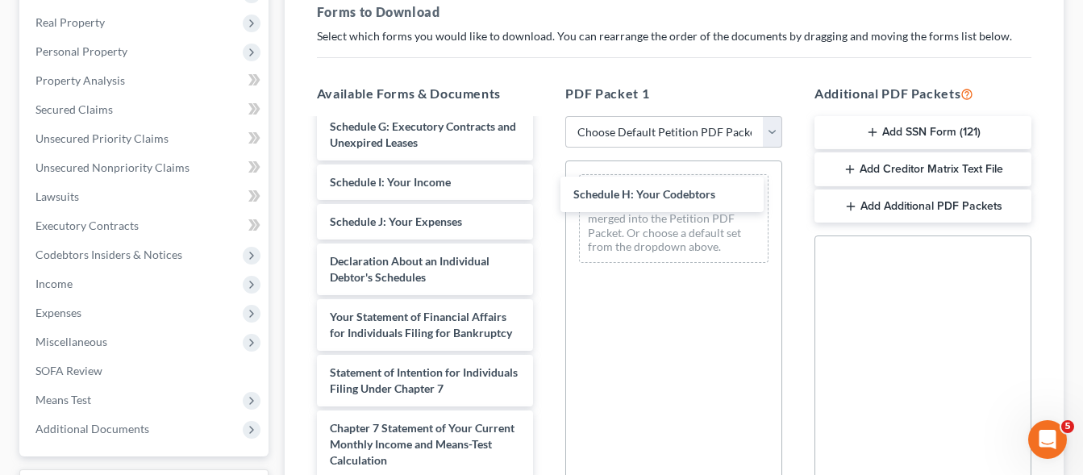
click at [547, 195] on div "Schedule H: Your Codebtors Voluntary Petition for Individuals Filing for Bankru…" at bounding box center [425, 257] width 243 height 933
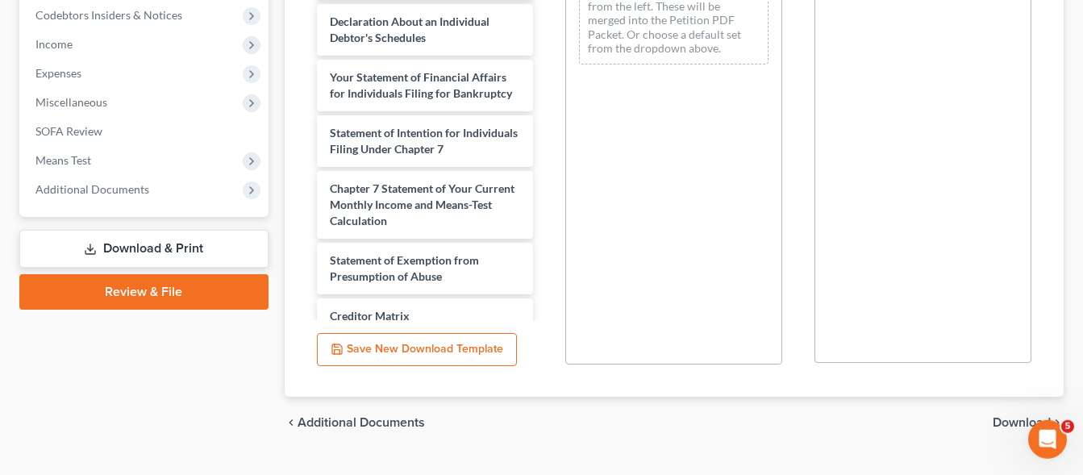
scroll to position [520, 0]
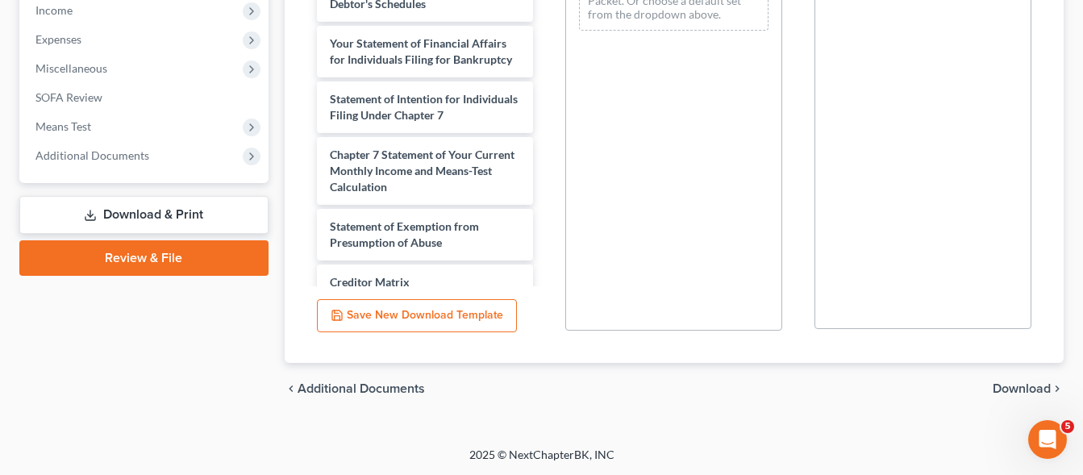
click at [1021, 386] on span "Download" at bounding box center [1022, 388] width 58 height 13
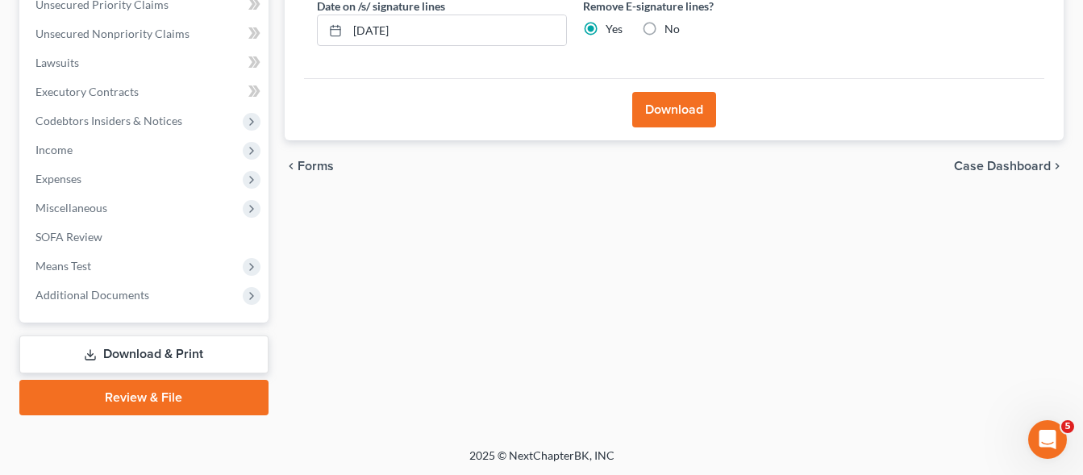
click at [679, 99] on button "Download" at bounding box center [674, 109] width 84 height 35
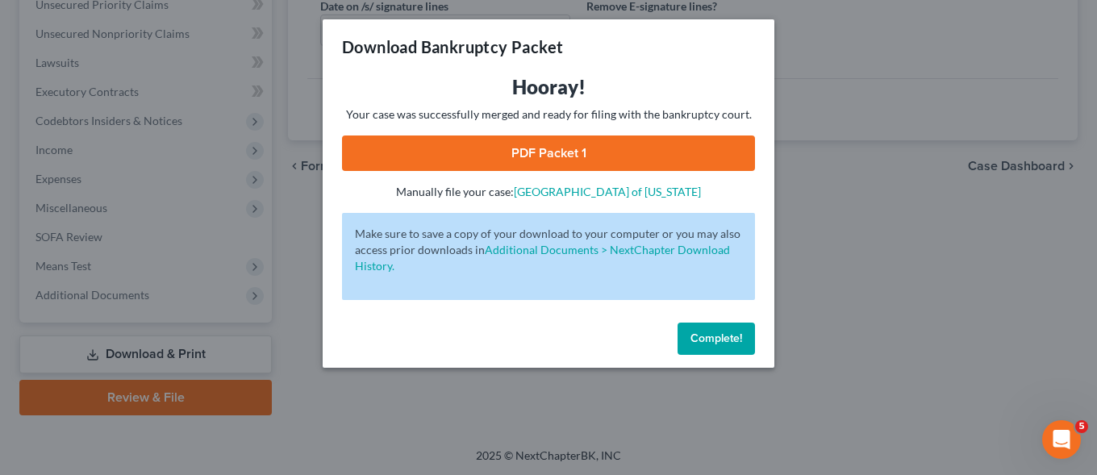
click at [539, 153] on link "PDF Packet 1" at bounding box center [548, 152] width 413 height 35
click at [702, 345] on span "Complete!" at bounding box center [716, 338] width 52 height 14
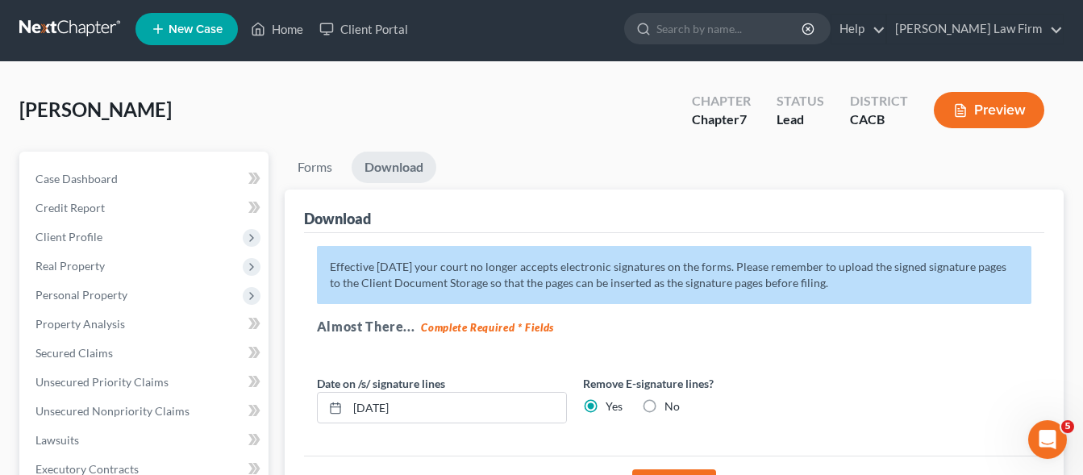
scroll to position [0, 0]
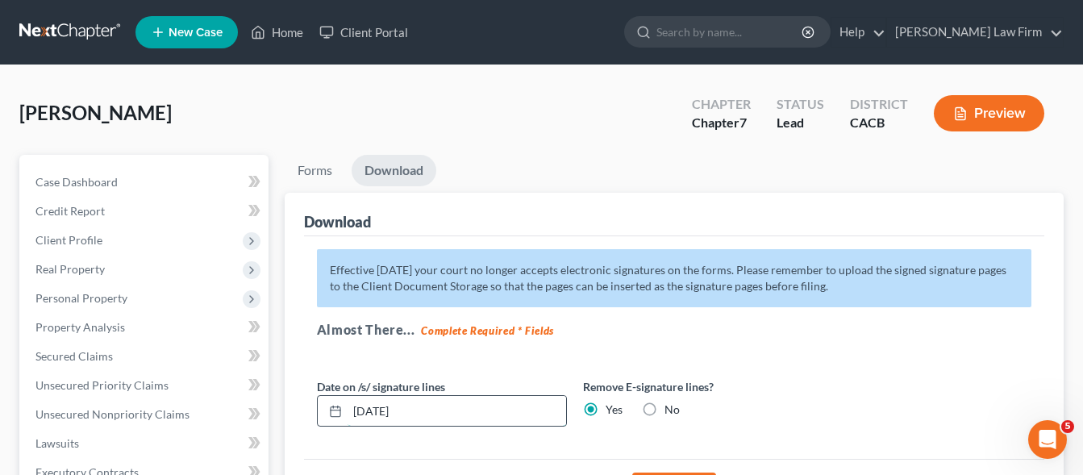
drag, startPoint x: 421, startPoint y: 414, endPoint x: 338, endPoint y: 411, distance: 83.1
click at [348, 411] on input "[DATE]" at bounding box center [457, 411] width 219 height 31
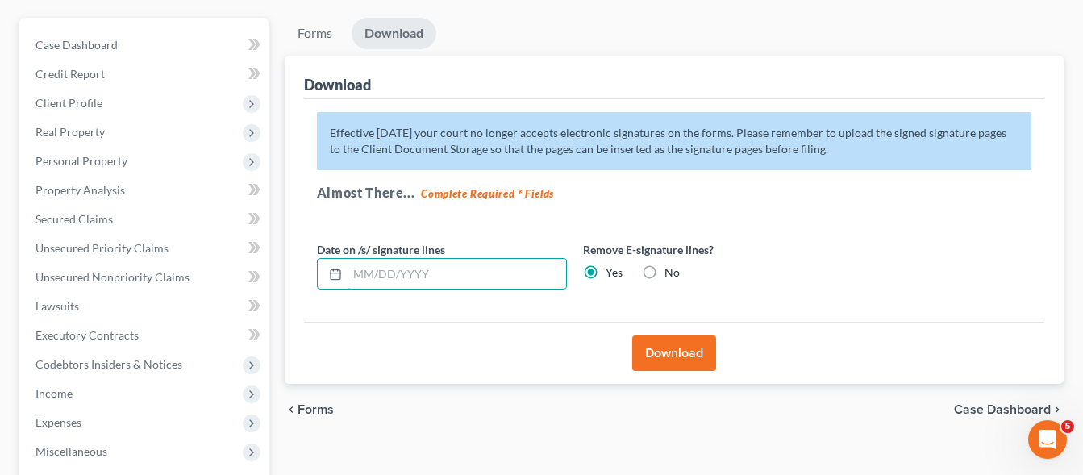
scroll to position [381, 0]
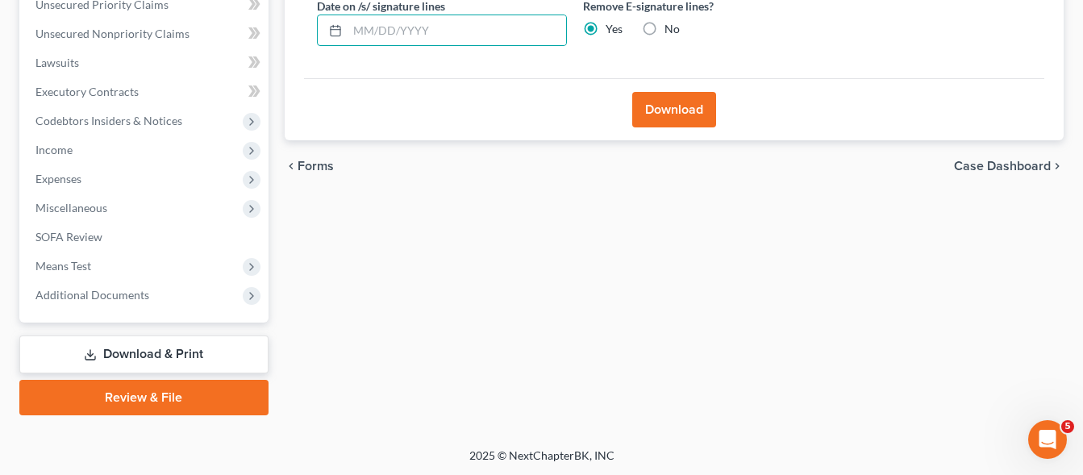
click at [160, 352] on link "Download & Print" at bounding box center [143, 355] width 249 height 38
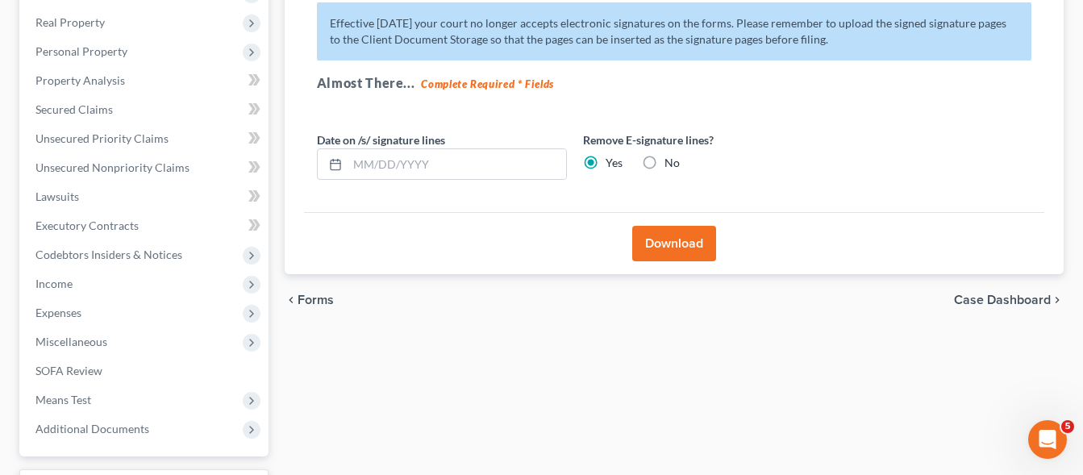
scroll to position [0, 0]
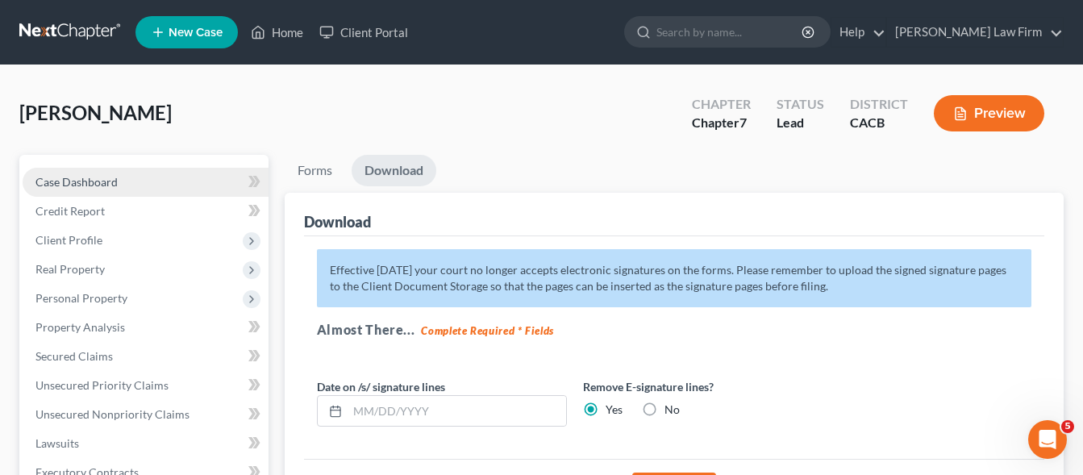
click at [76, 177] on span "Case Dashboard" at bounding box center [76, 182] width 82 height 14
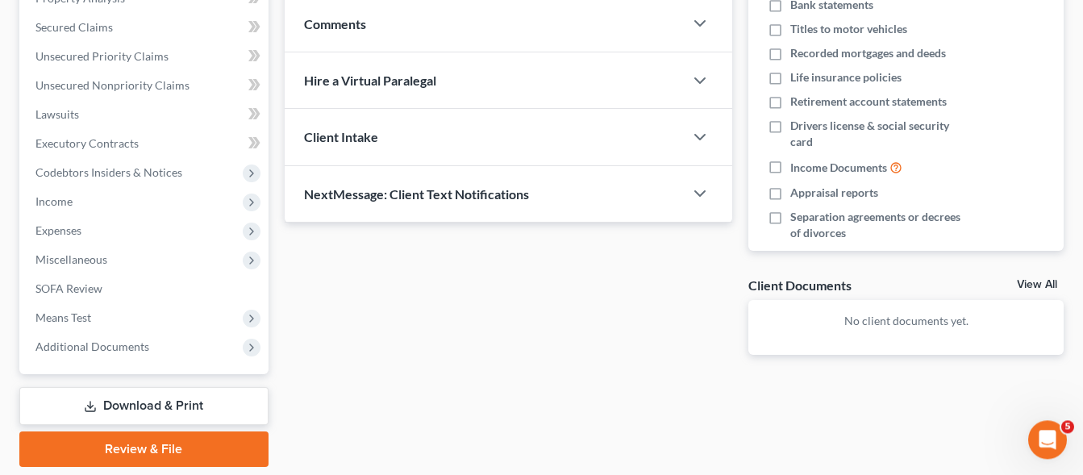
scroll to position [381, 0]
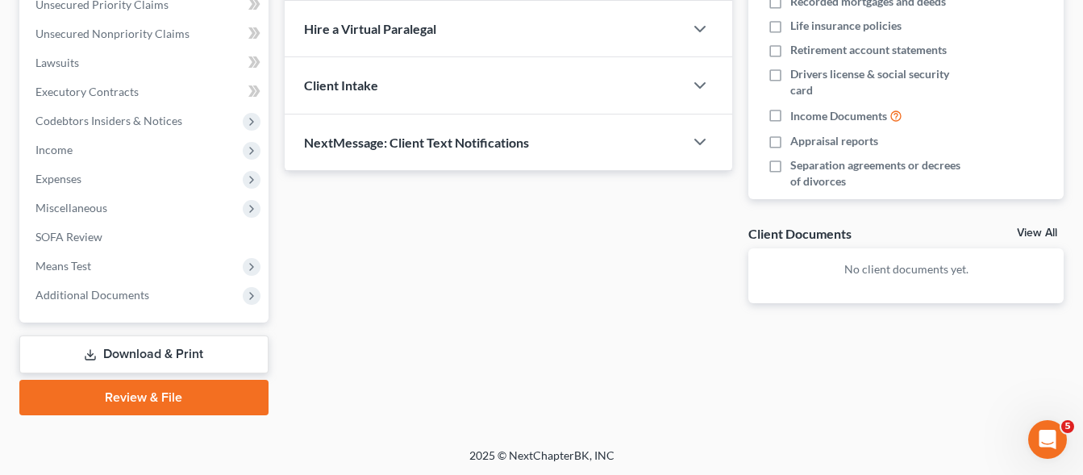
click at [166, 360] on link "Download & Print" at bounding box center [143, 355] width 249 height 38
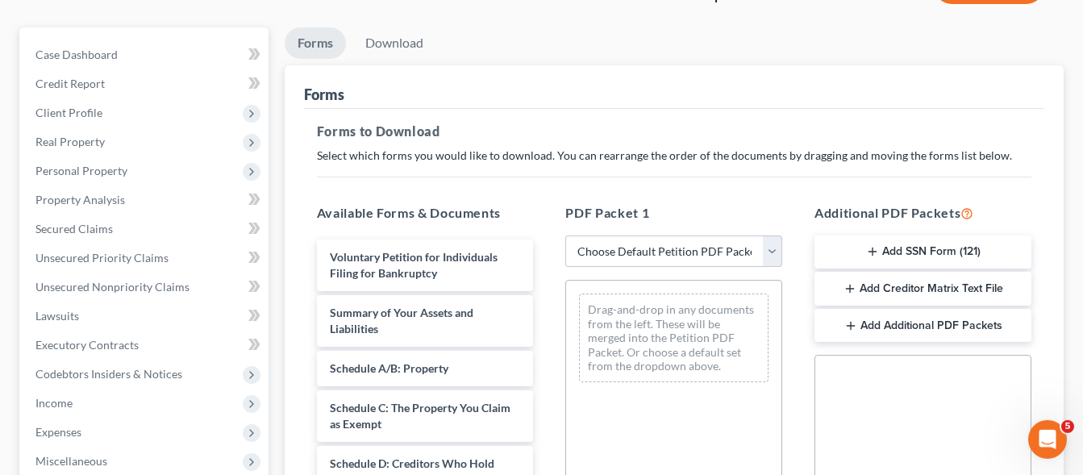
scroll to position [329, 0]
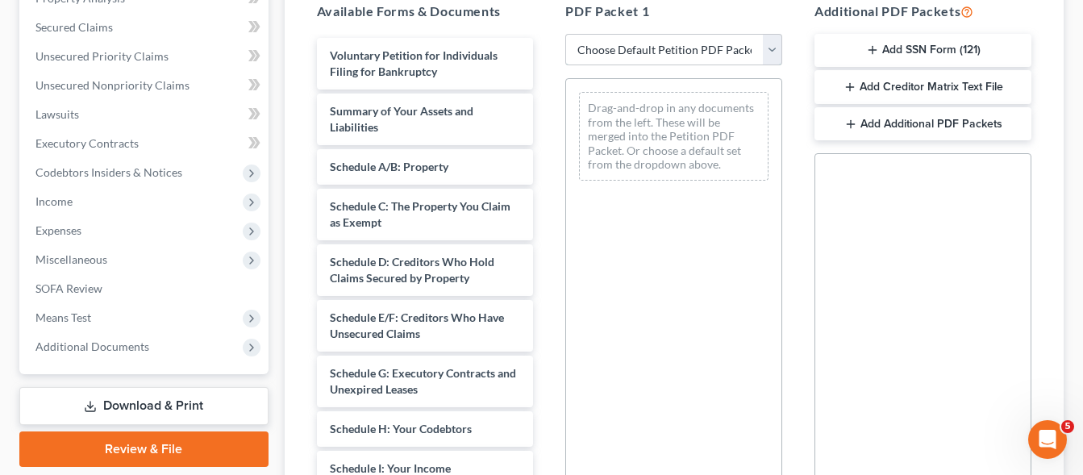
select select "0"
click option "Complete Bankruptcy Petition (all forms and schedules)" at bounding box center [0, 0] width 0 height 0
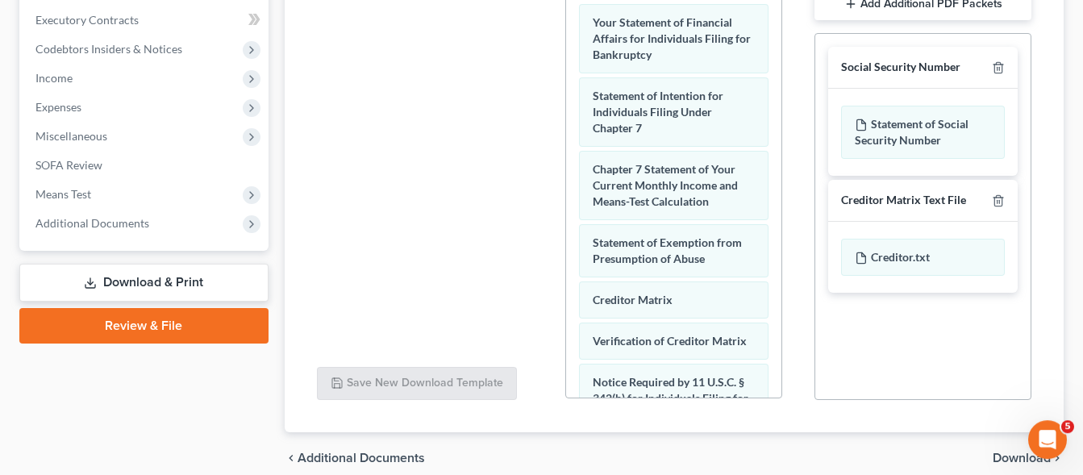
scroll to position [522, 0]
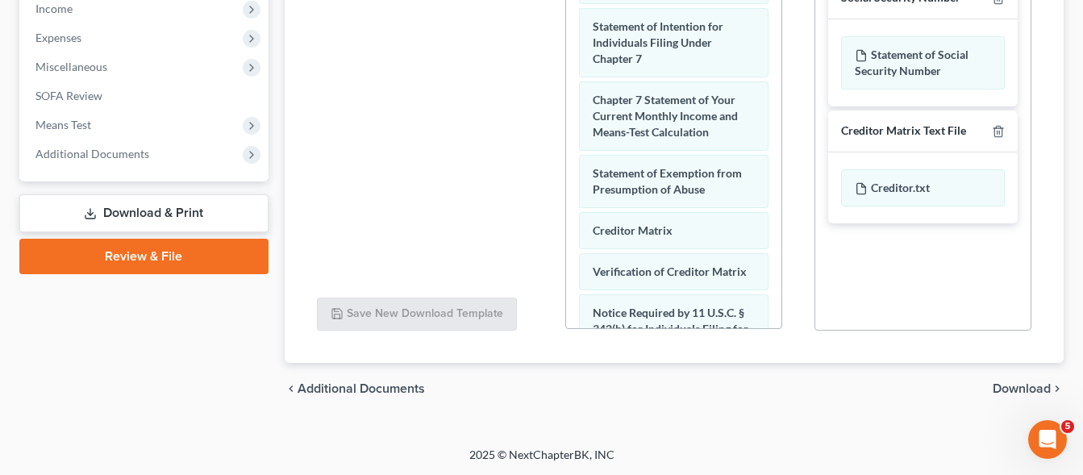
click at [1003, 390] on span "Download" at bounding box center [1022, 388] width 58 height 13
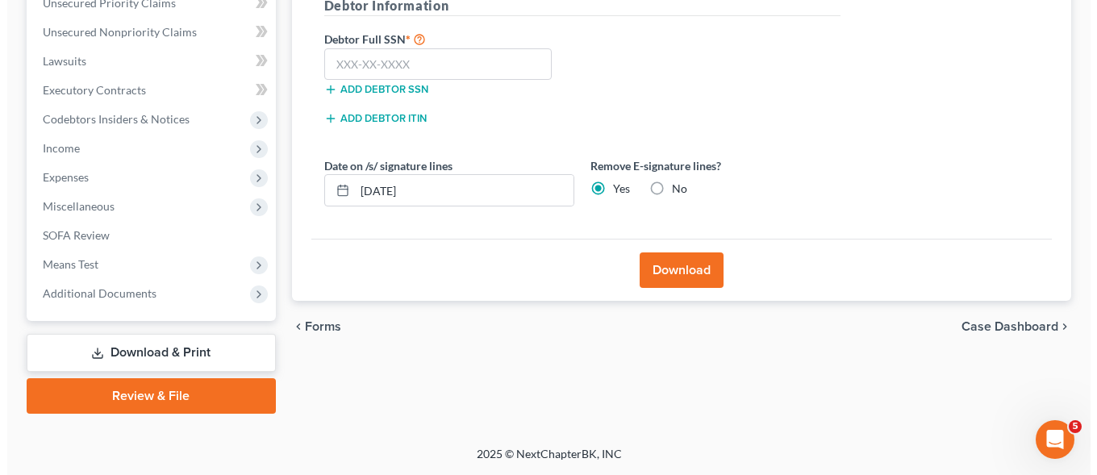
scroll to position [381, 0]
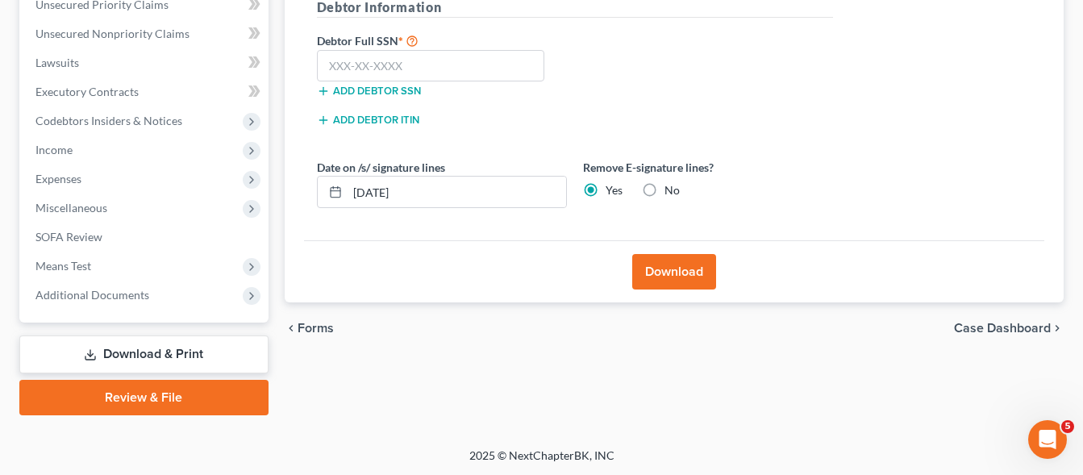
click at [676, 270] on button "Download" at bounding box center [674, 271] width 84 height 35
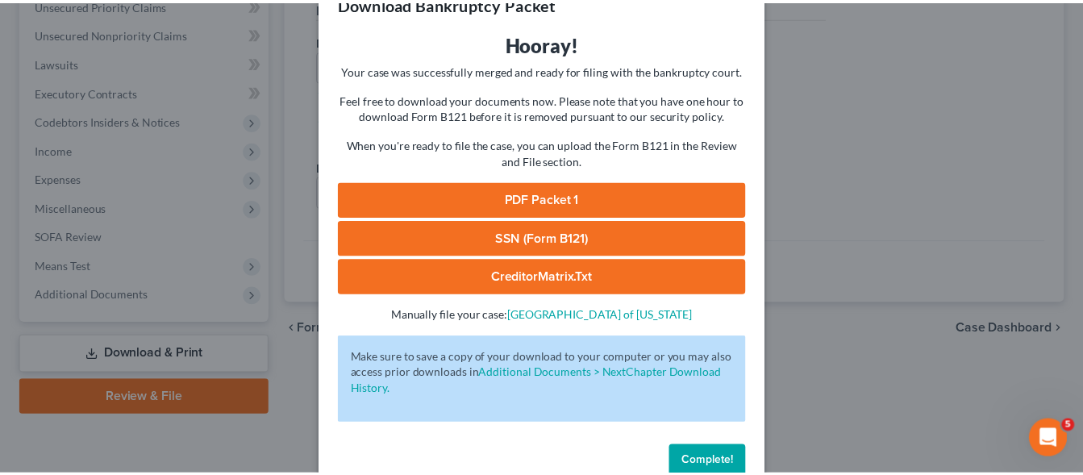
scroll to position [80, 0]
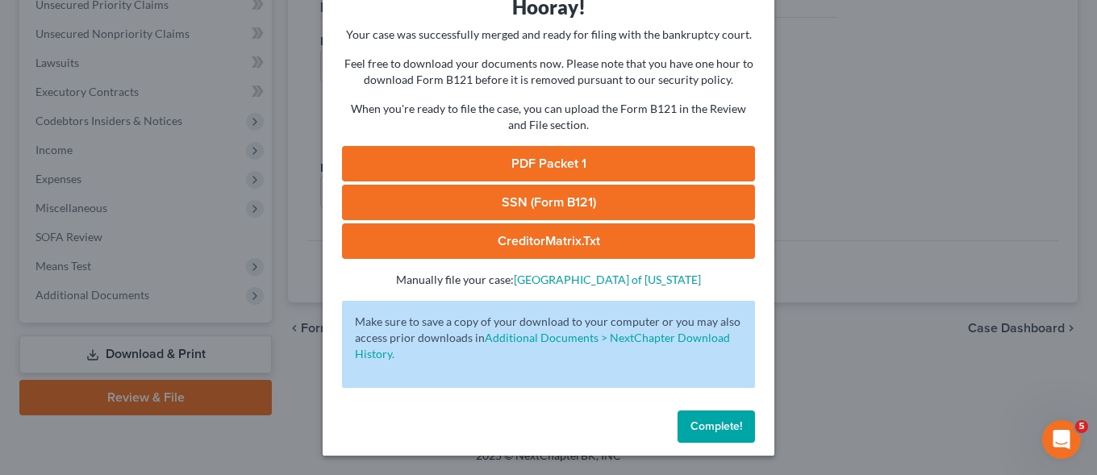
click at [547, 167] on link "PDF Packet 1" at bounding box center [548, 163] width 413 height 35
click at [565, 203] on link "SSN (Form B121)" at bounding box center [548, 202] width 413 height 35
click at [707, 422] on span "Complete!" at bounding box center [716, 426] width 52 height 14
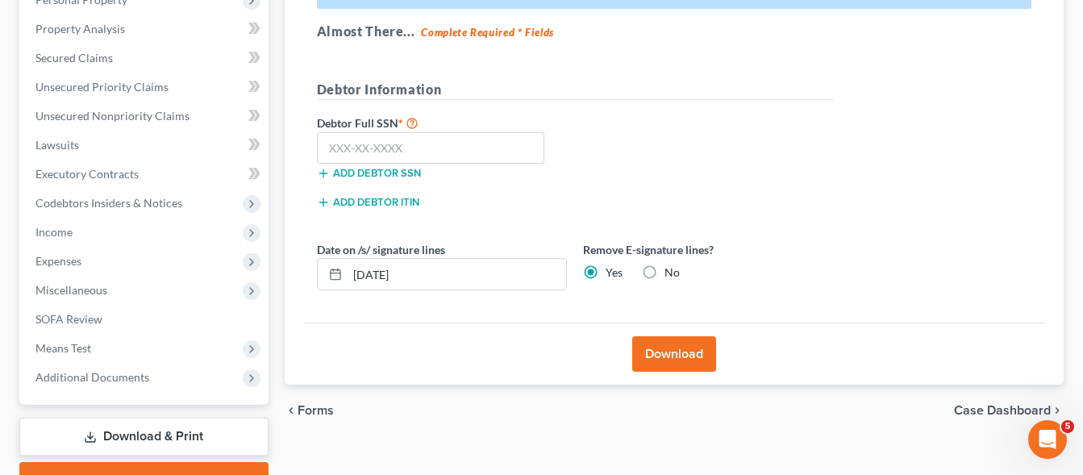
scroll to position [0, 0]
